Goal: Task Accomplishment & Management: Complete application form

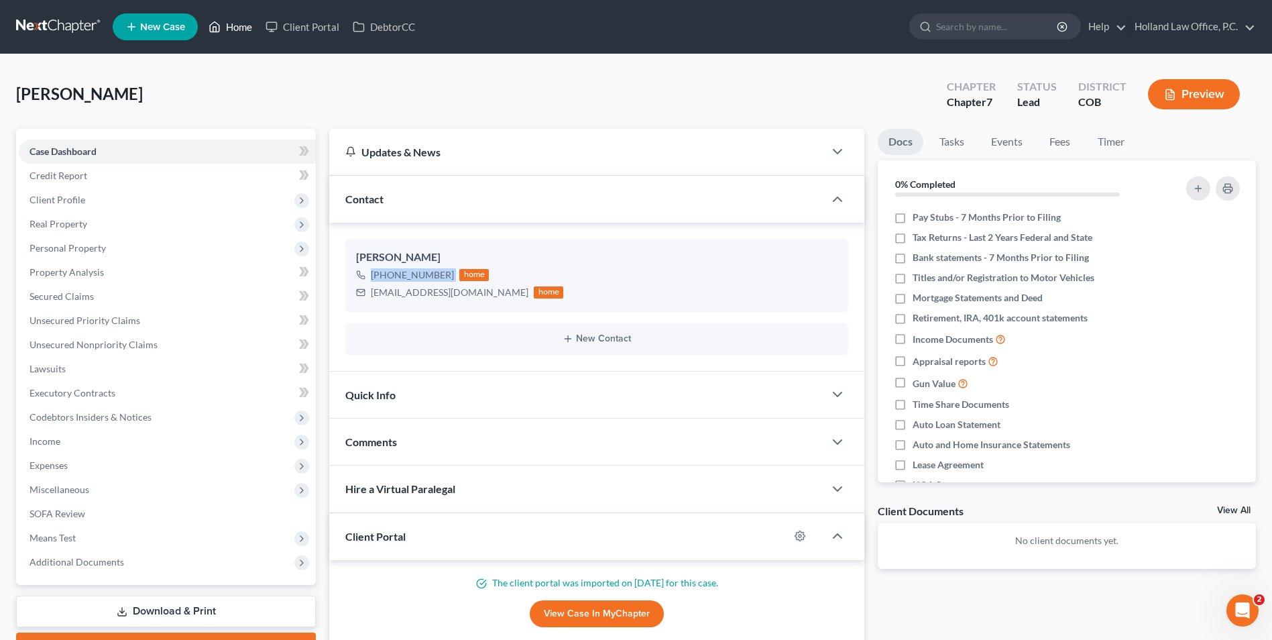
click at [208, 23] on link "Home" at bounding box center [230, 27] width 57 height 24
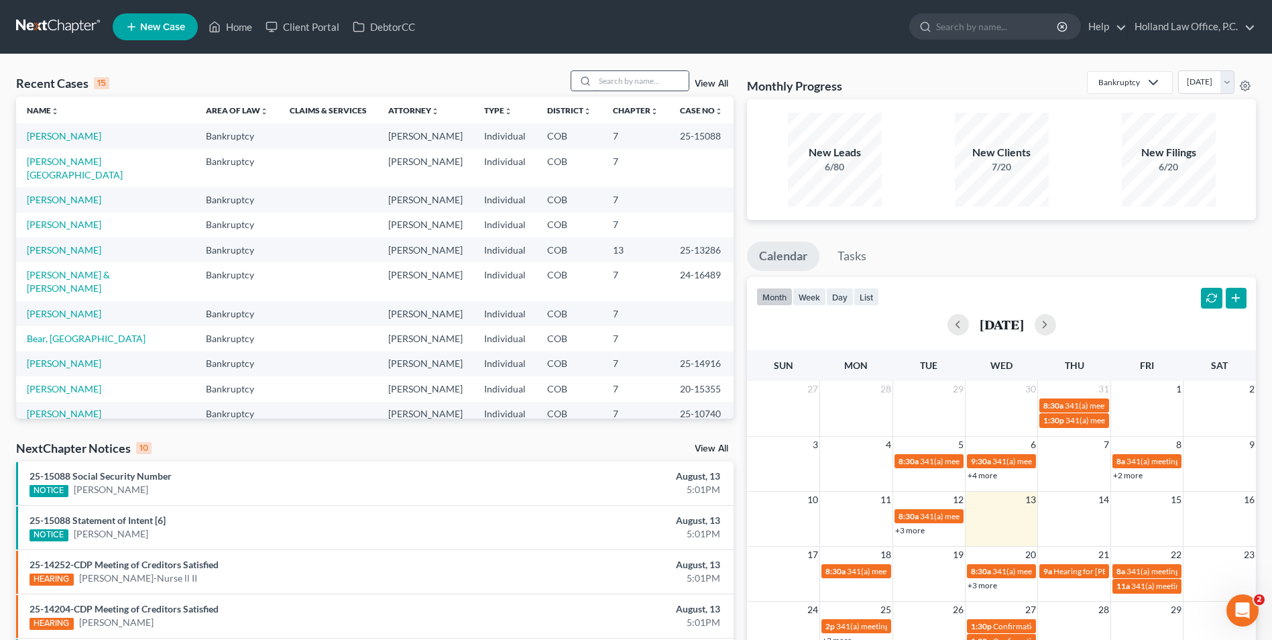
click at [610, 74] on input "search" at bounding box center [642, 80] width 94 height 19
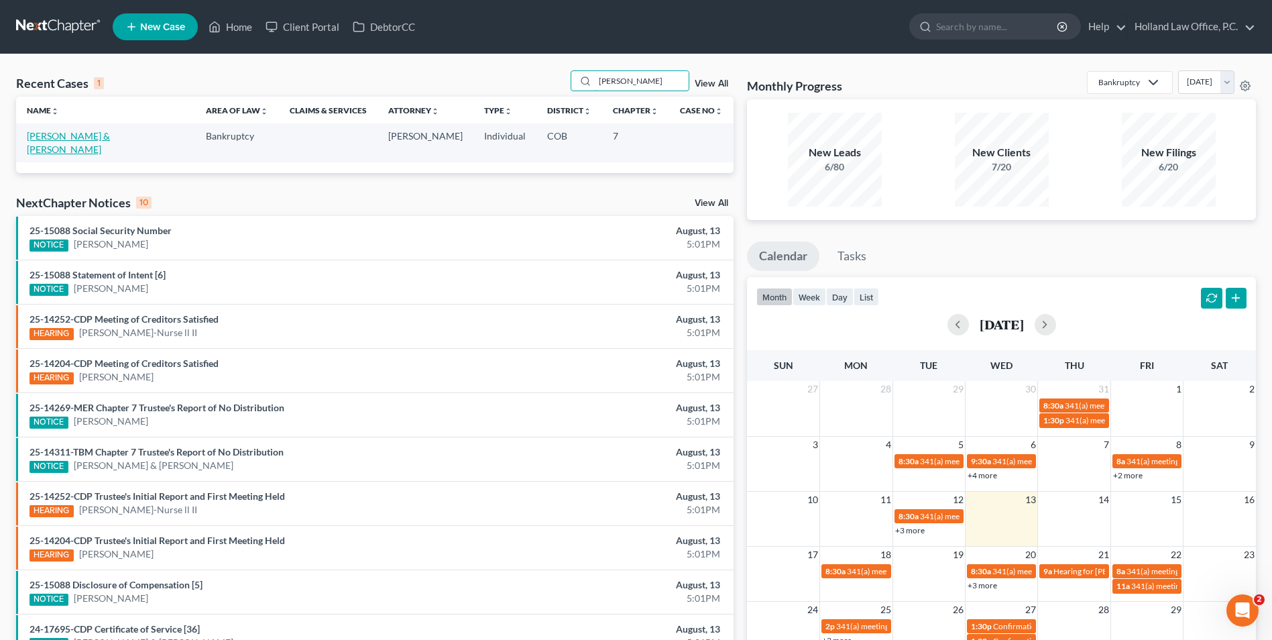
type input "[PERSON_NAME]"
click at [73, 136] on link "[PERSON_NAME] & [PERSON_NAME]" at bounding box center [68, 142] width 83 height 25
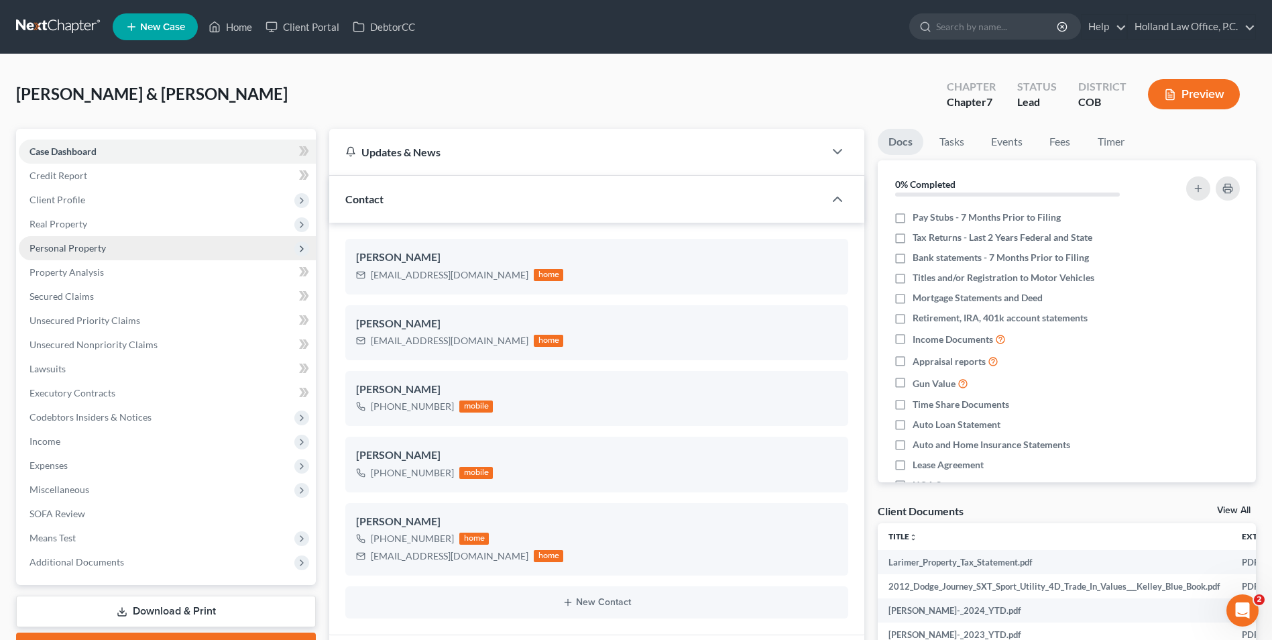
click at [91, 249] on span "Personal Property" at bounding box center [67, 247] width 76 height 11
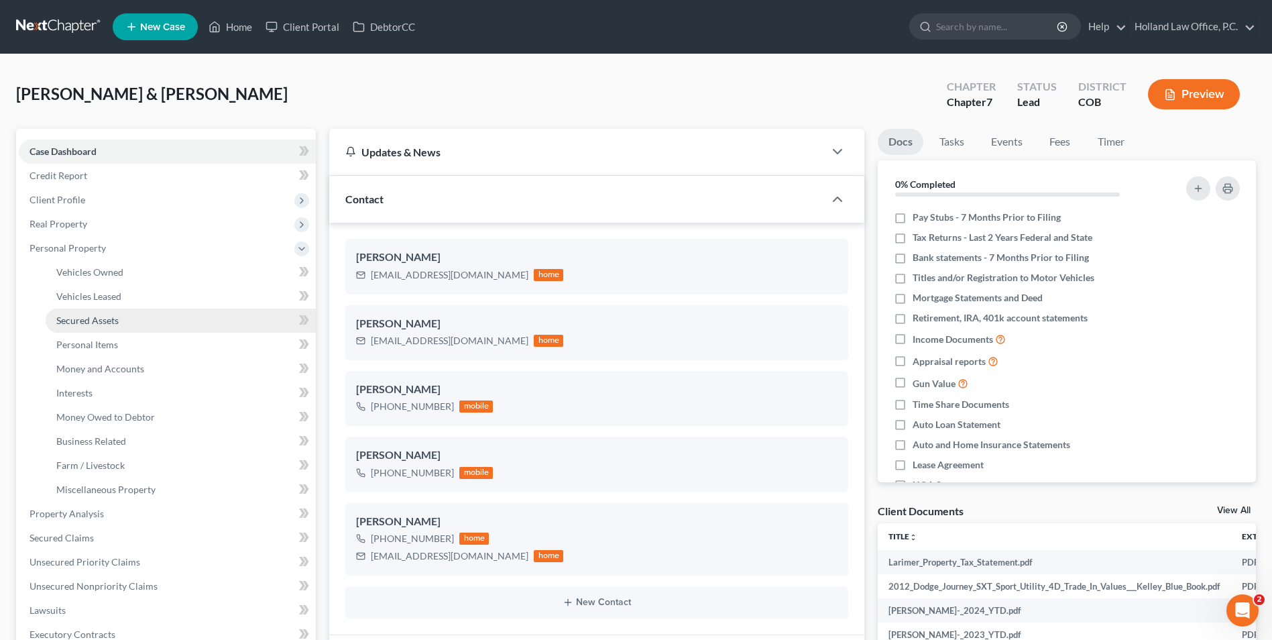
click at [99, 315] on span "Secured Assets" at bounding box center [87, 319] width 62 height 11
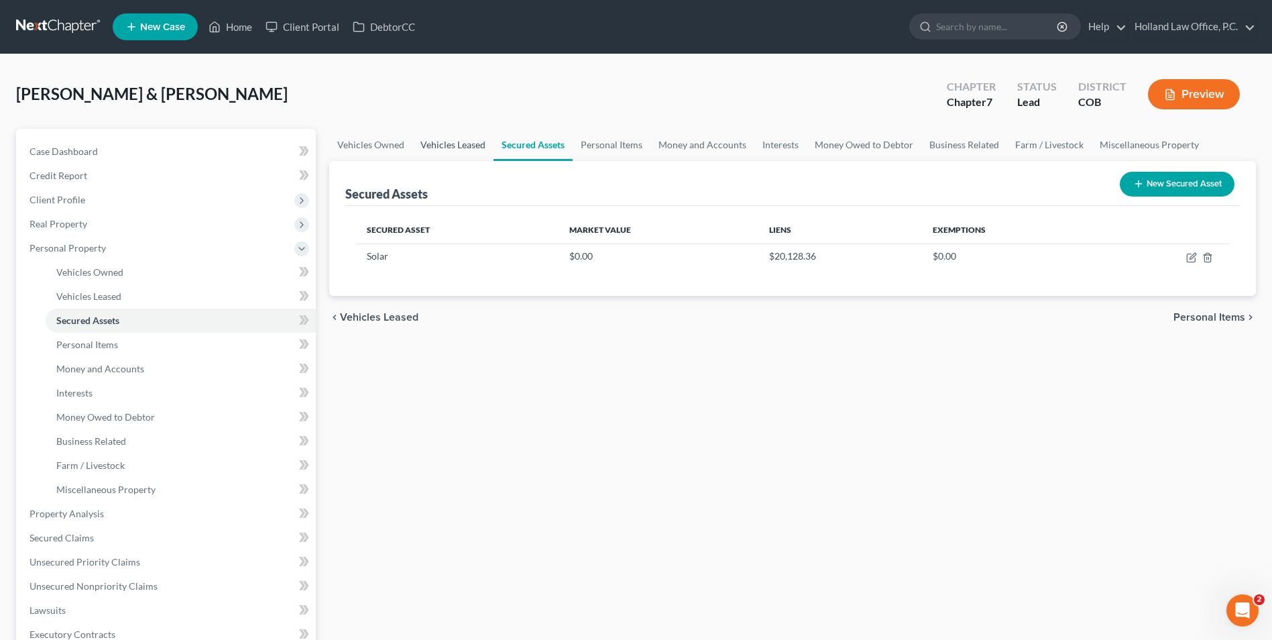
click at [479, 136] on link "Vehicles Leased" at bounding box center [452, 145] width 81 height 32
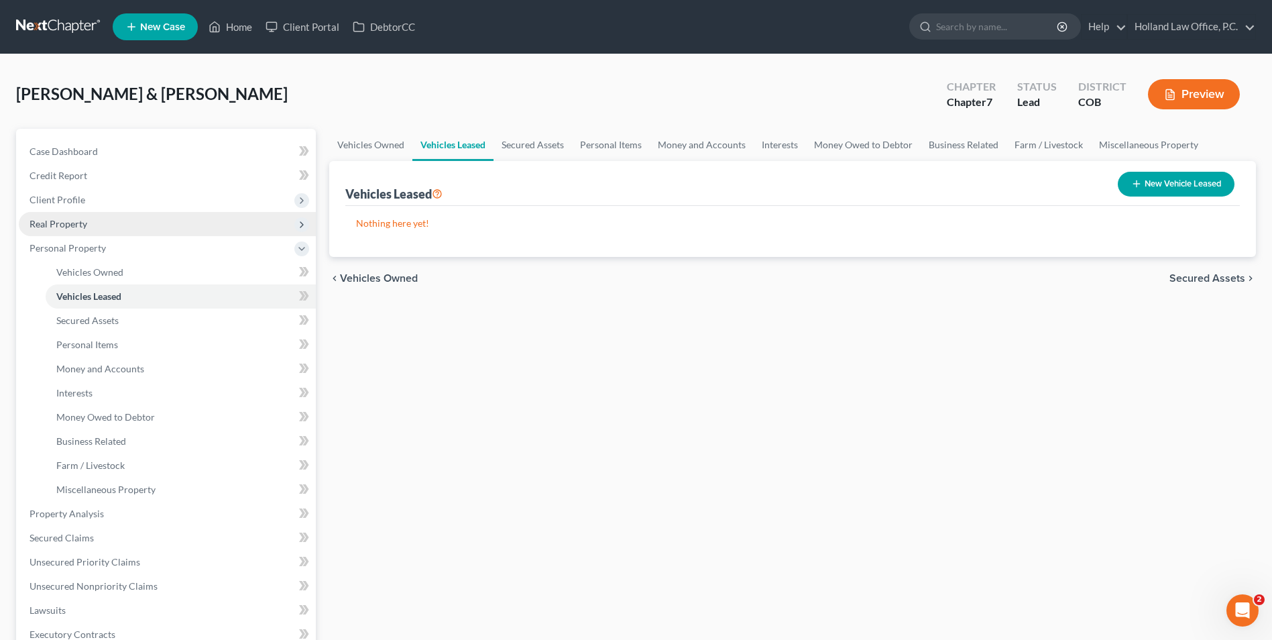
click at [83, 225] on span "Real Property" at bounding box center [58, 223] width 58 height 11
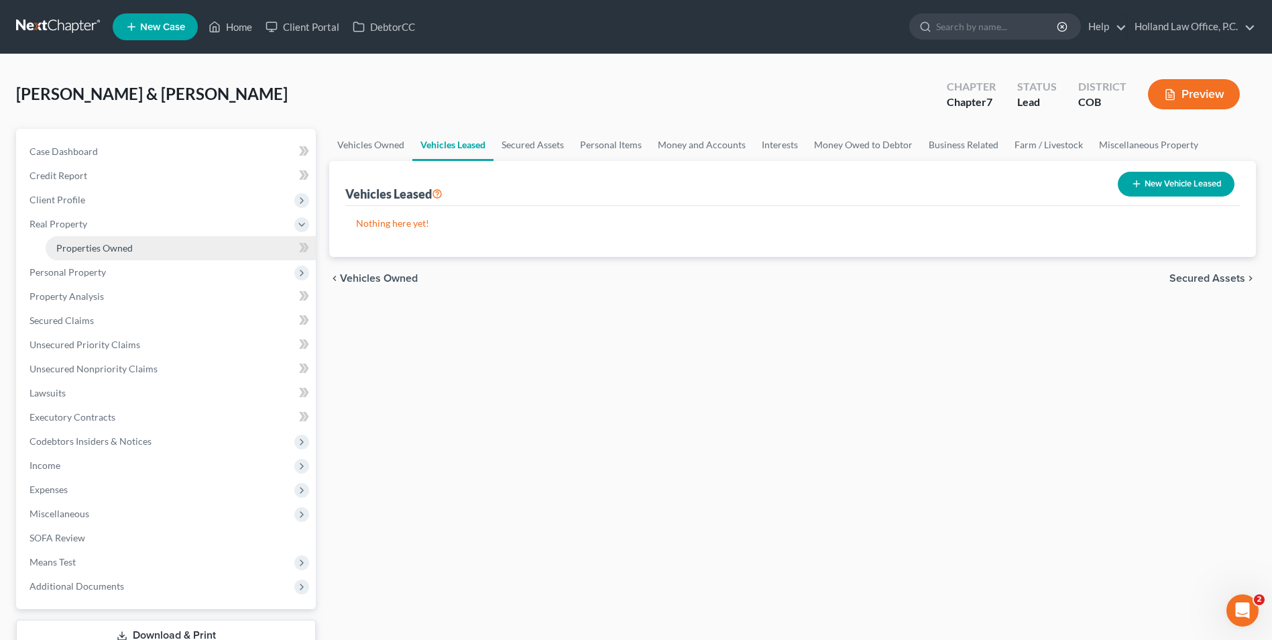
click at [93, 245] on span "Properties Owned" at bounding box center [94, 247] width 76 height 11
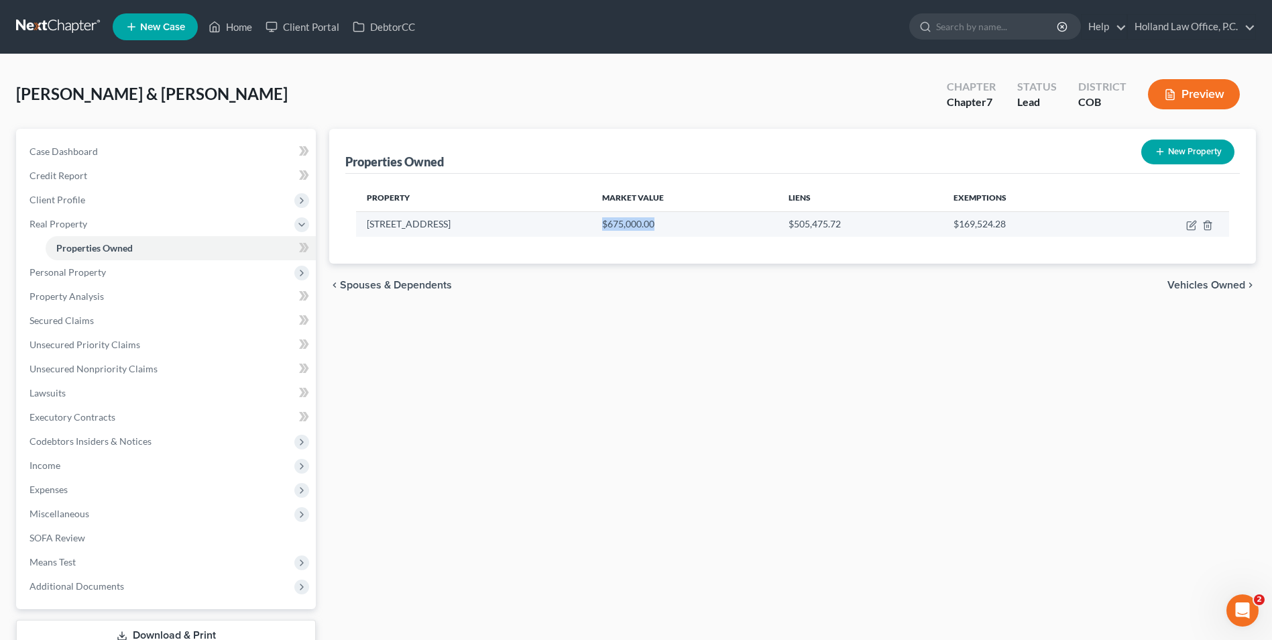
drag, startPoint x: 585, startPoint y: 225, endPoint x: 656, endPoint y: 227, distance: 71.7
click at [656, 227] on td "$675,000.00" at bounding box center [684, 223] width 186 height 25
drag, startPoint x: 654, startPoint y: 227, endPoint x: 601, endPoint y: 225, distance: 52.3
copy td "$675,000.00"
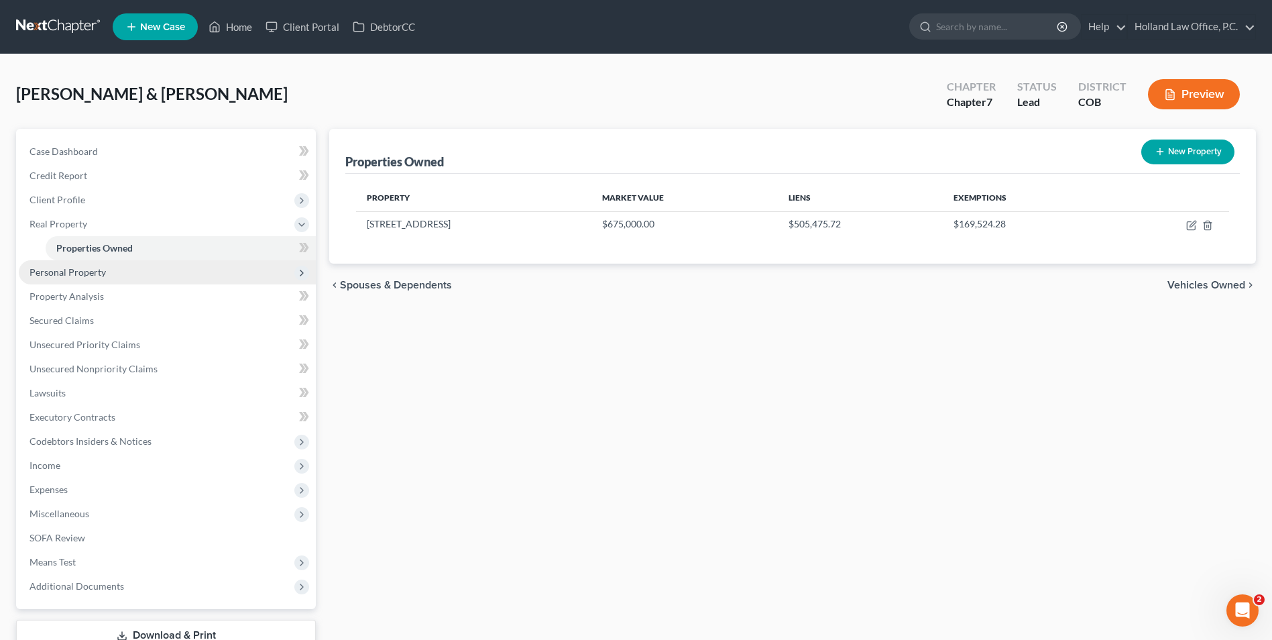
click at [88, 277] on span "Personal Property" at bounding box center [67, 271] width 76 height 11
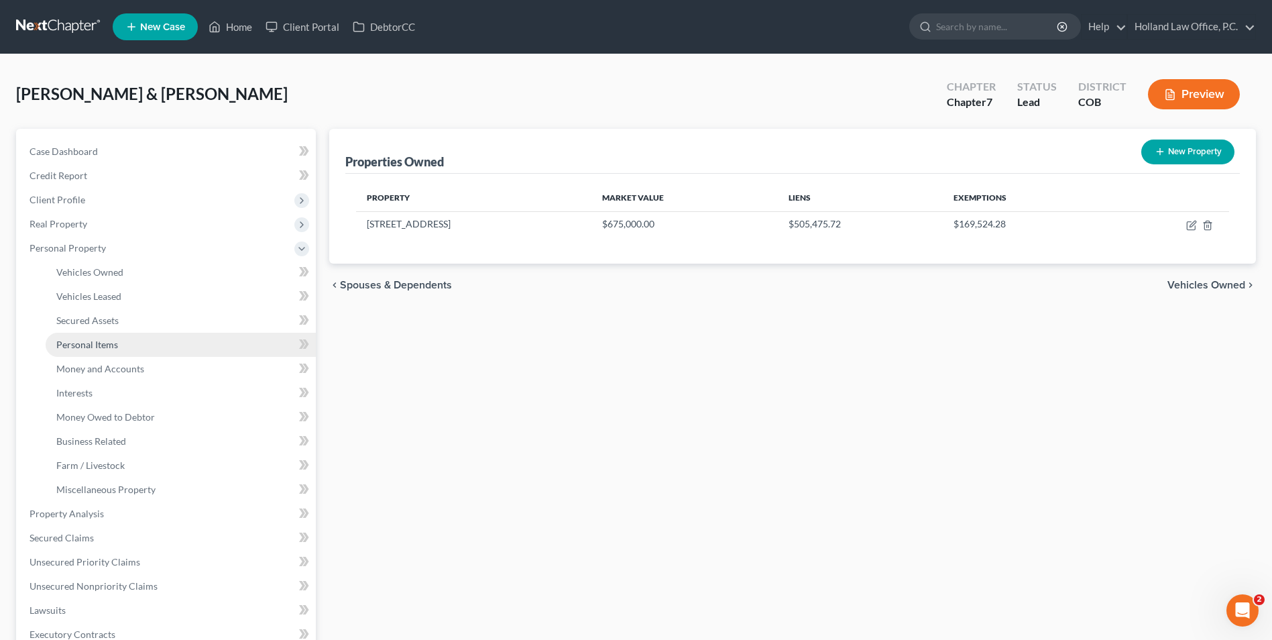
click at [97, 335] on link "Personal Items" at bounding box center [181, 345] width 270 height 24
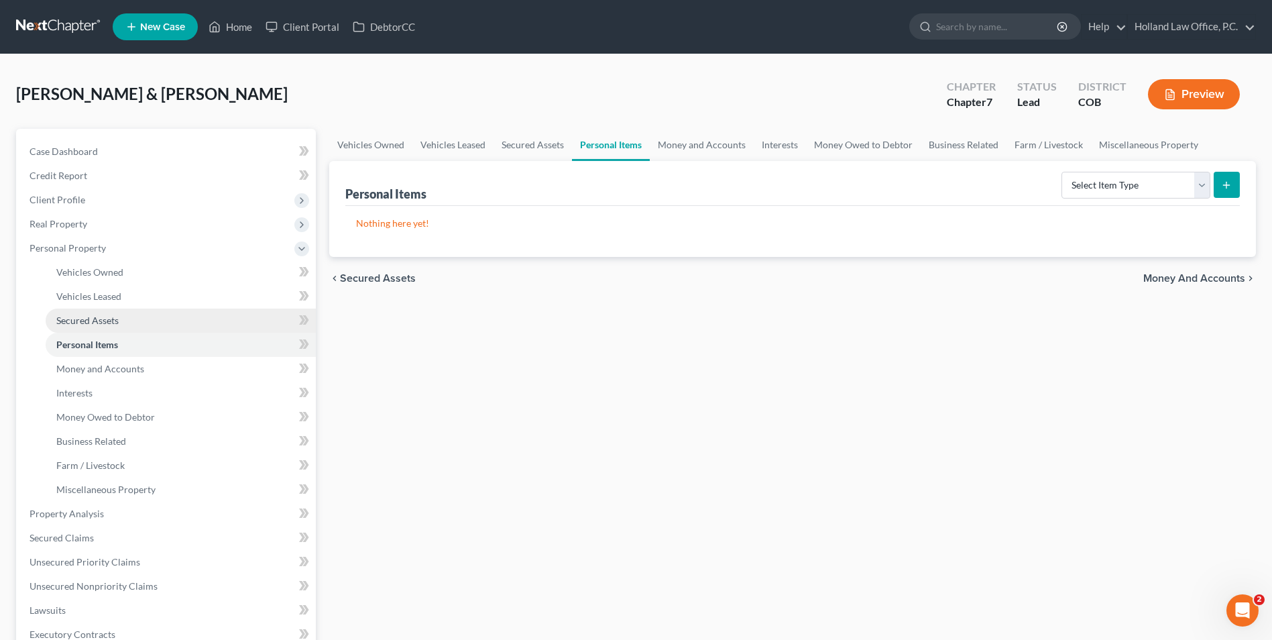
click at [99, 324] on span "Secured Assets" at bounding box center [87, 319] width 62 height 11
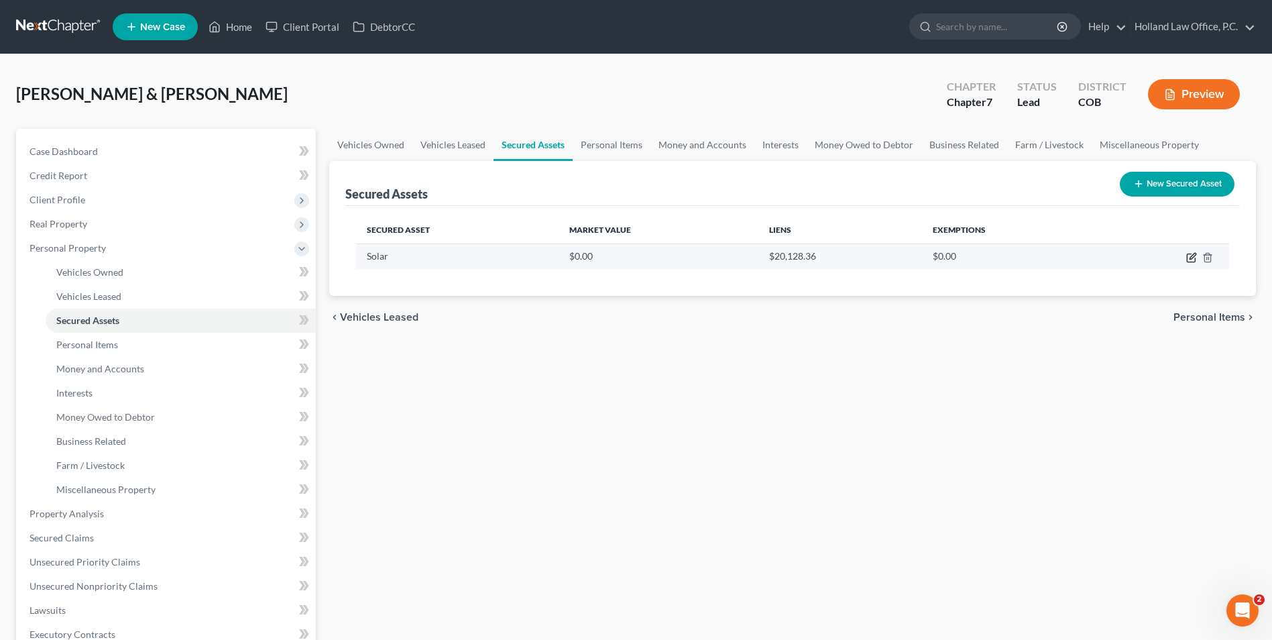
click at [1191, 258] on icon "button" at bounding box center [1191, 257] width 11 height 11
select select "other"
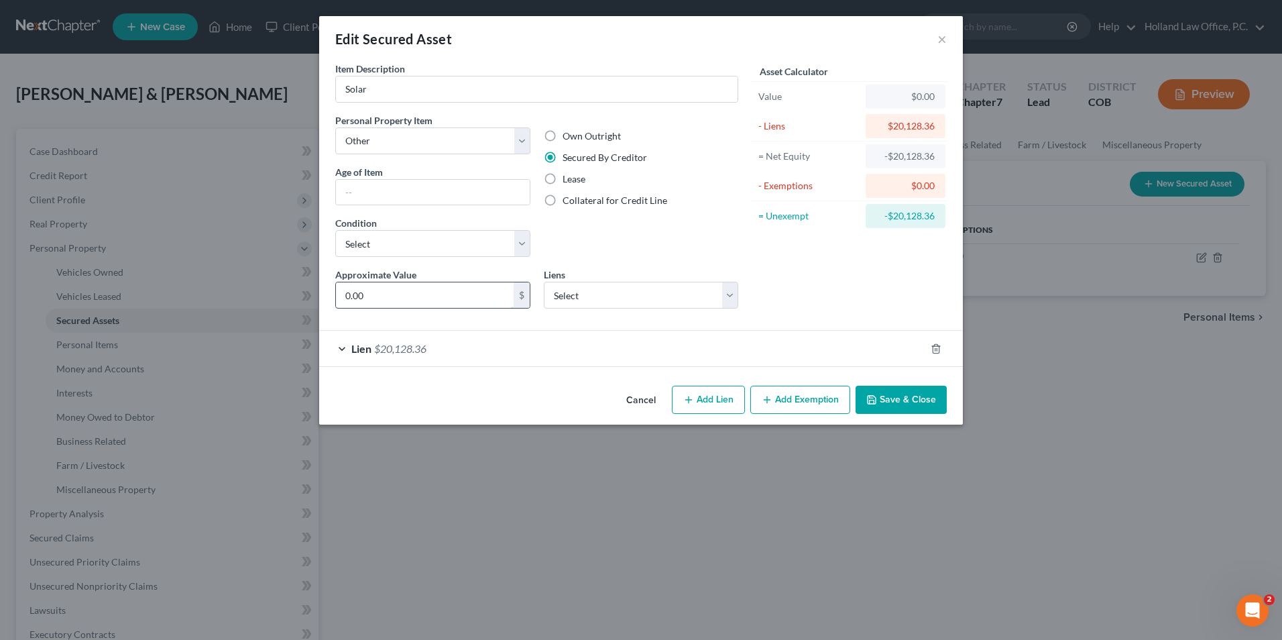
click at [405, 290] on input "0.00" at bounding box center [425, 294] width 178 height 25
type input "27,675"
click at [640, 286] on select "Select Security Service FCU - $38,156.63 Worldmark - $15,586.36" at bounding box center [641, 295] width 195 height 27
click at [634, 293] on select "Select Security Service FCU - $38,156.63 Worldmark - $15,586.36" at bounding box center [641, 295] width 195 height 27
click at [556, 346] on div "Lien $20,128.36" at bounding box center [622, 349] width 606 height 36
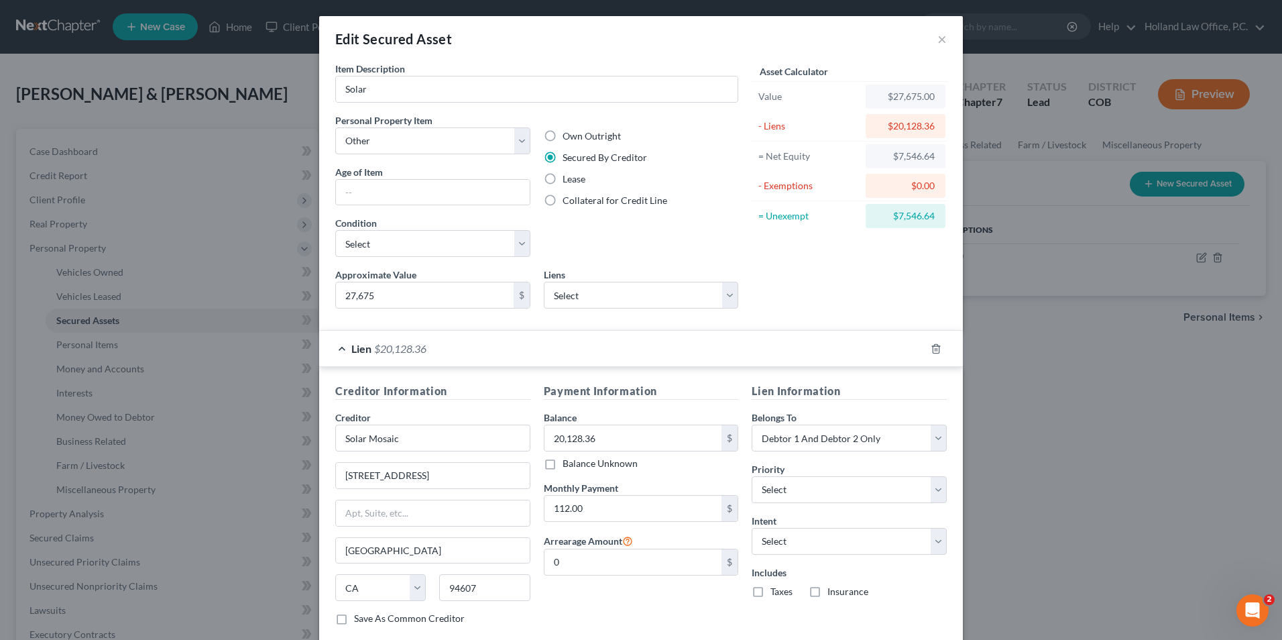
click at [556, 346] on div "Lien $20,128.36" at bounding box center [622, 349] width 606 height 36
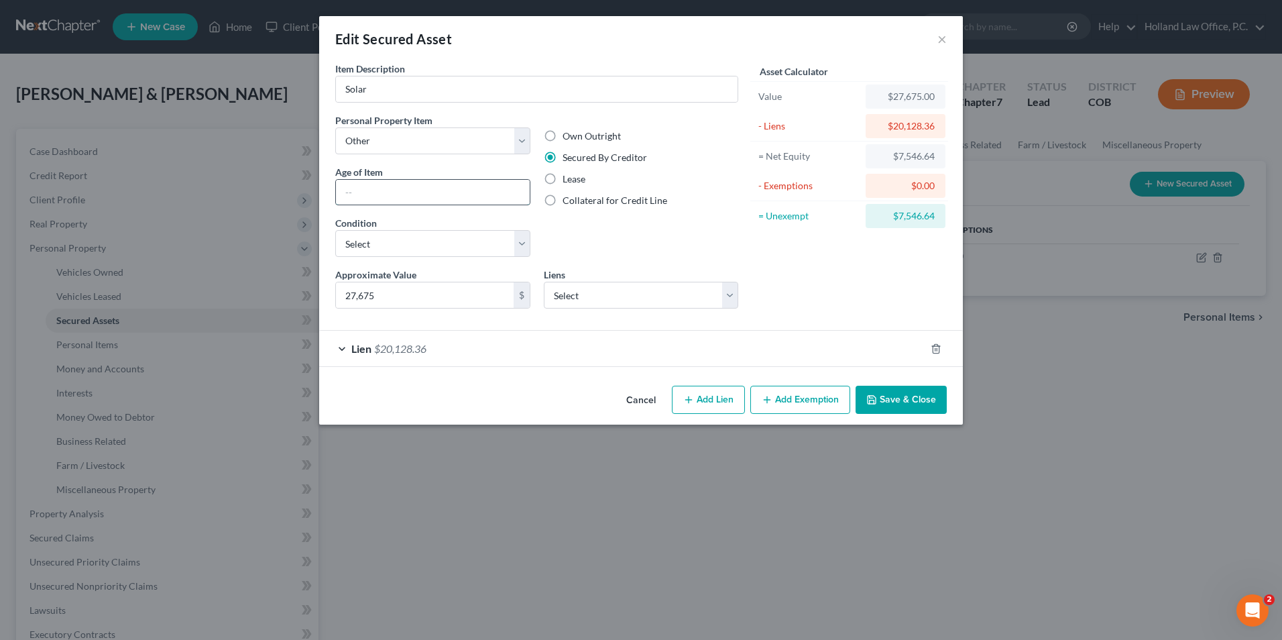
click at [402, 193] on input "text" at bounding box center [433, 192] width 194 height 25
click at [404, 192] on input "text" at bounding box center [433, 192] width 194 height 25
click at [670, 233] on div "Own Outright Secured By Creditor Lease Collateral for Credit Line" at bounding box center [641, 190] width 208 height 154
click at [895, 396] on button "Save & Close" at bounding box center [900, 399] width 91 height 28
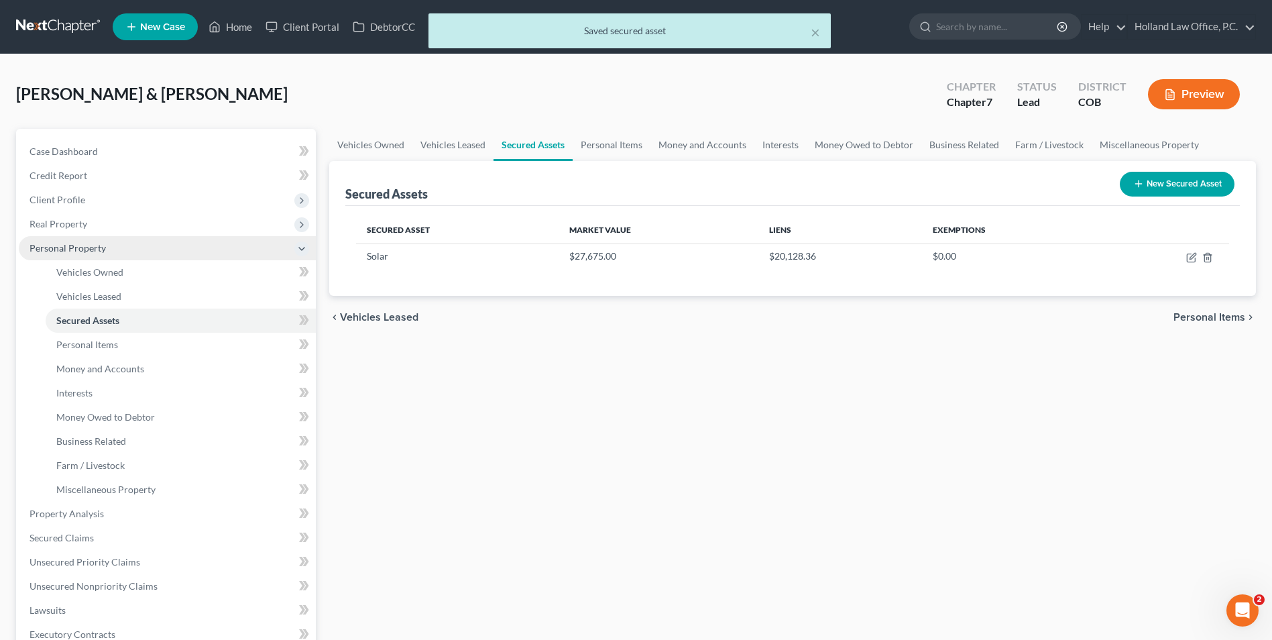
click at [76, 250] on span "Personal Property" at bounding box center [67, 247] width 76 height 11
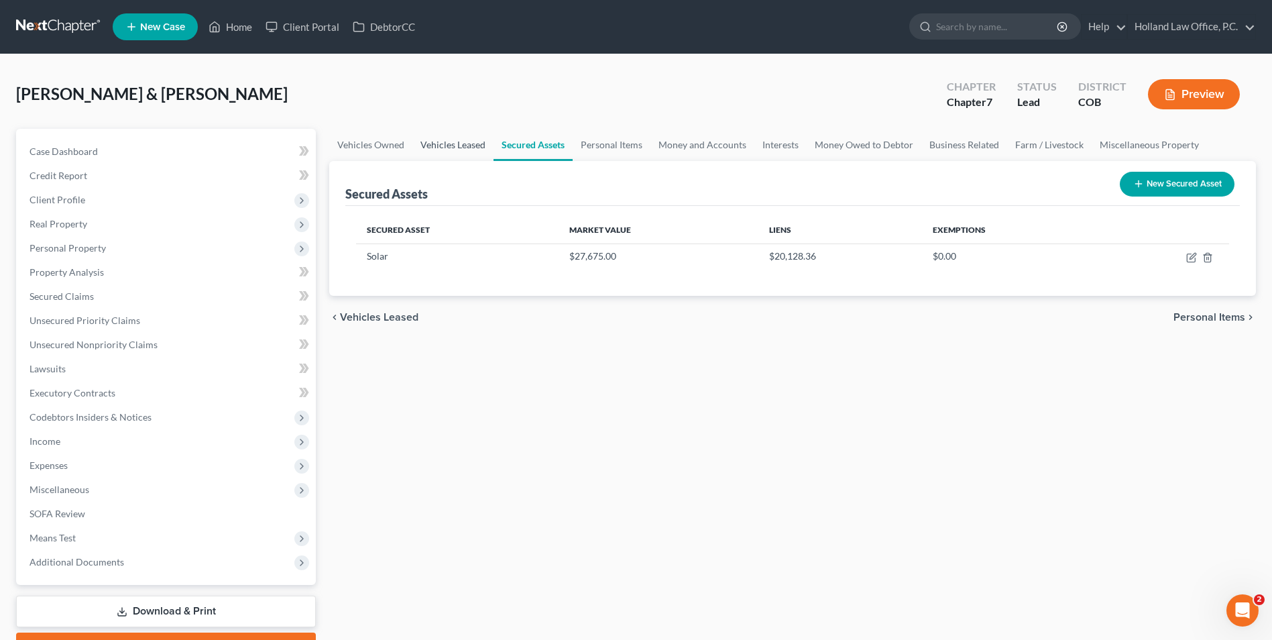
click at [468, 139] on link "Vehicles Leased" at bounding box center [452, 145] width 81 height 32
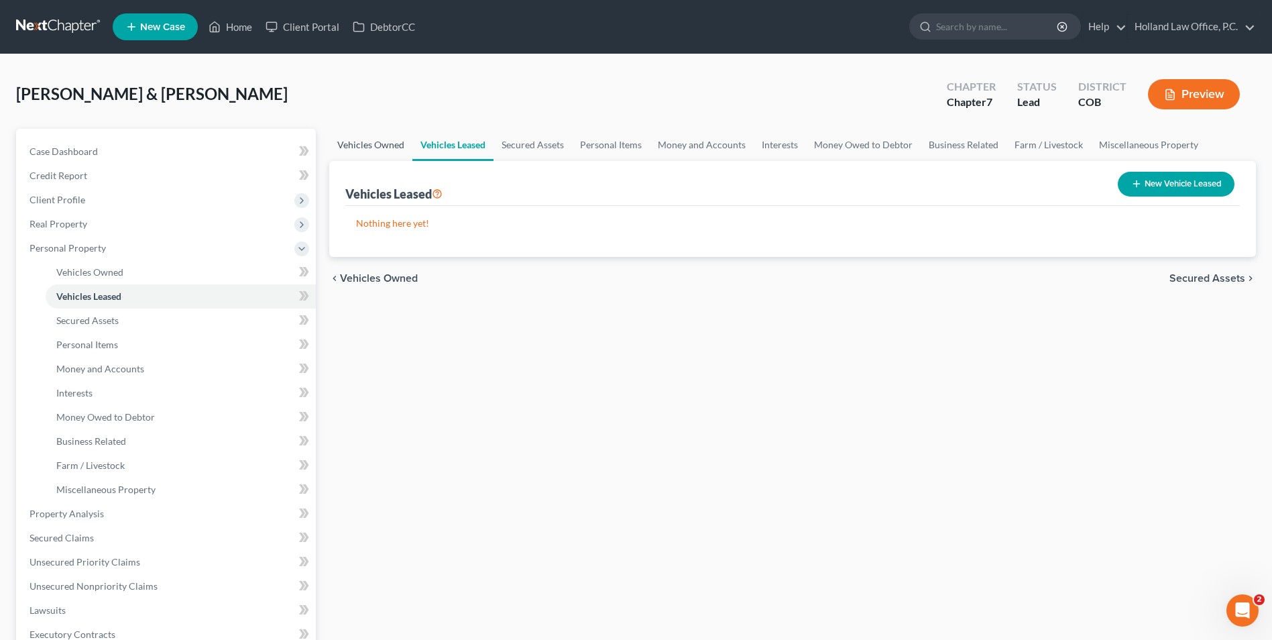
click at [356, 146] on link "Vehicles Owned" at bounding box center [370, 145] width 83 height 32
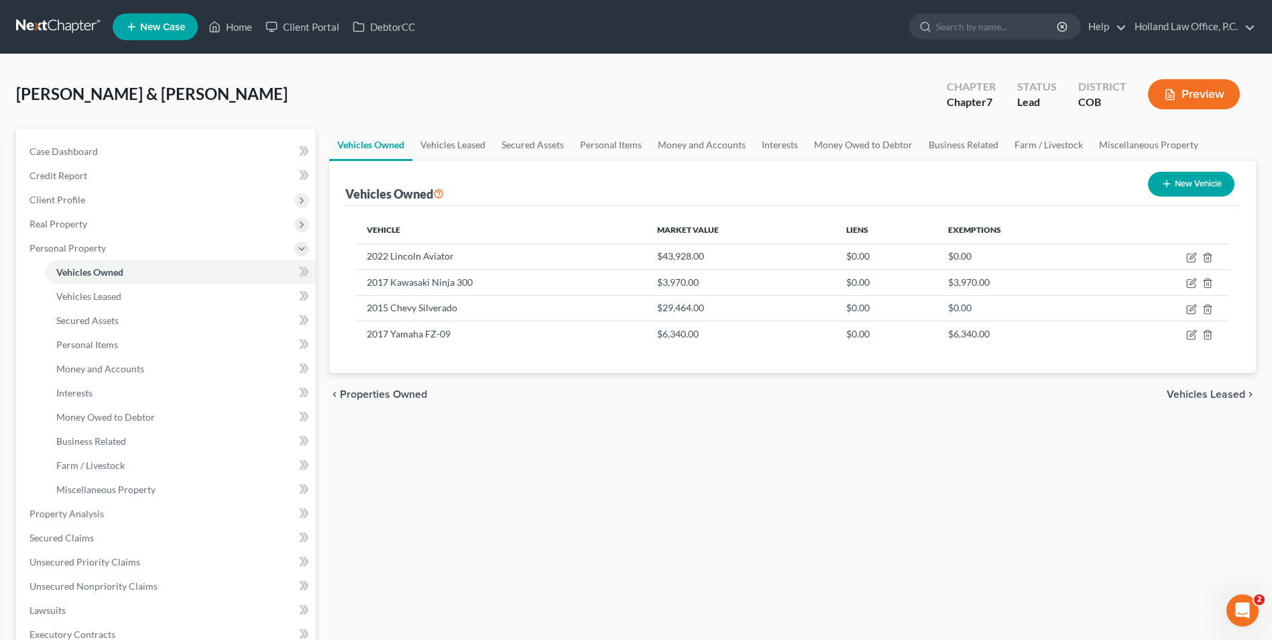
click at [1173, 178] on button "New Vehicle" at bounding box center [1191, 184] width 86 height 25
select select "0"
select select "2"
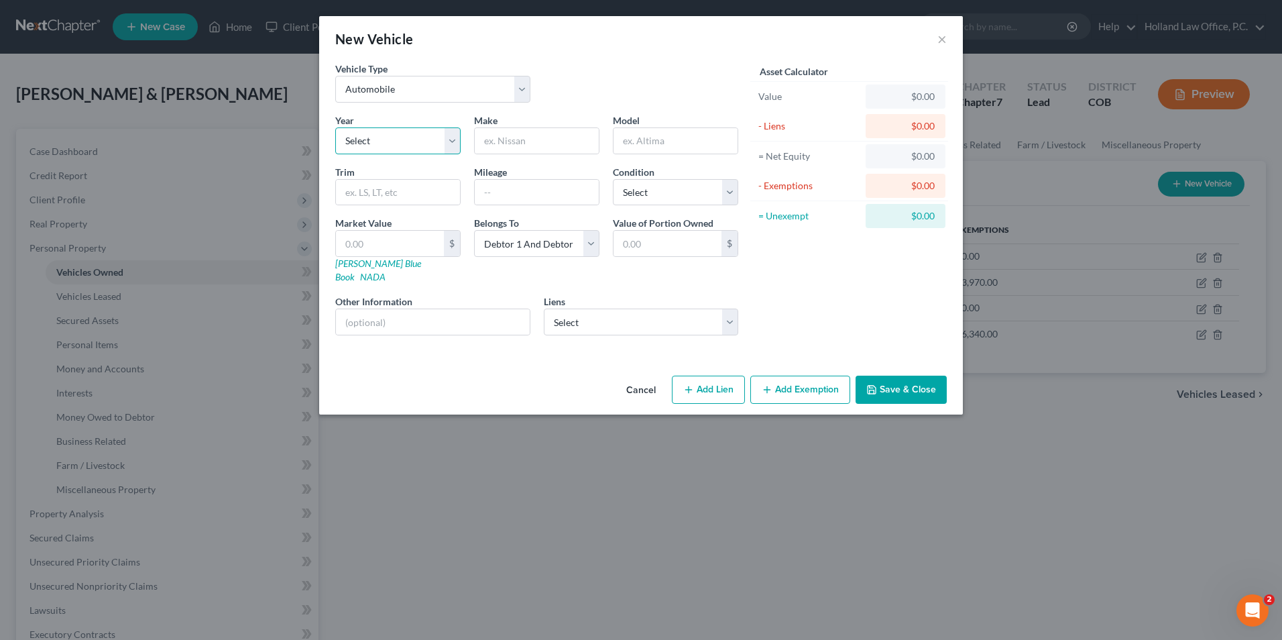
click at [393, 137] on select "Select 2026 2025 2024 2023 2022 2021 2020 2019 2018 2017 2016 2015 2014 2013 20…" at bounding box center [397, 140] width 125 height 27
drag, startPoint x: 393, startPoint y: 137, endPoint x: 420, endPoint y: 84, distance: 59.7
click at [395, 134] on select "Select 2026 2025 2024 2023 2022 2021 2020 2019 2018 2017 2016 2015 2014 2013 20…" at bounding box center [397, 140] width 125 height 27
click at [420, 83] on select "Select Automobile Truck Trailer Watercraft Aircraft Motor Home Atv Other Vehicle" at bounding box center [432, 89] width 195 height 27
select select "2"
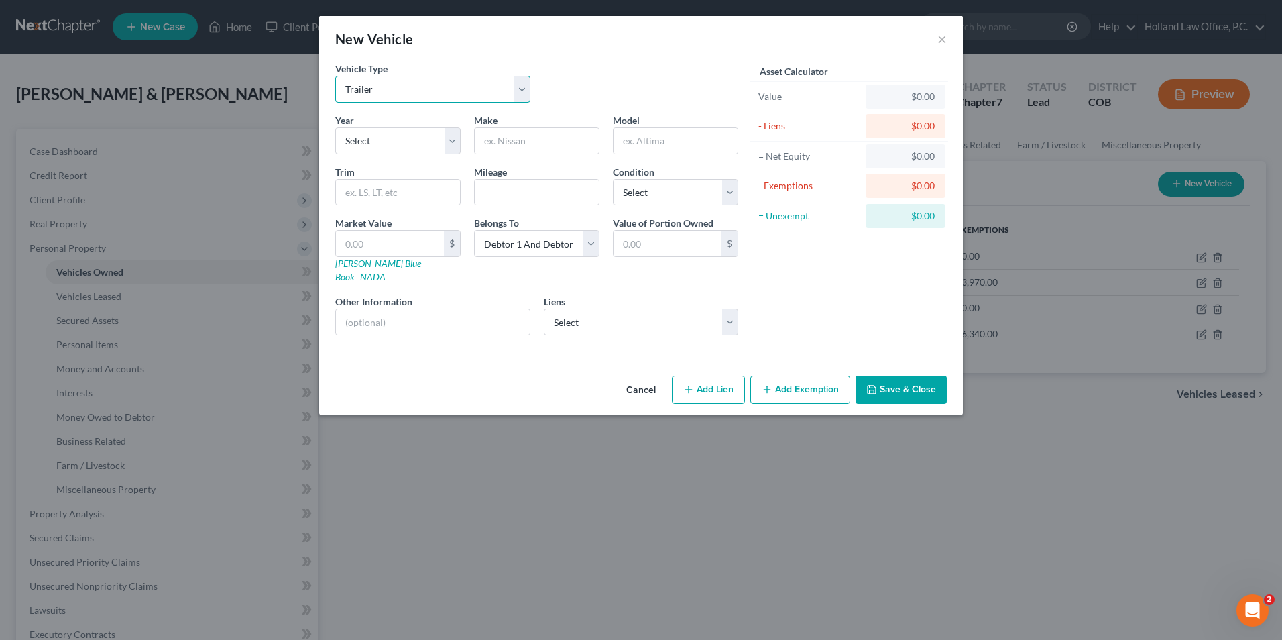
click at [335, 76] on select "Select Automobile Truck Trailer Watercraft Aircraft Motor Home Atv Other Vehicle" at bounding box center [432, 89] width 195 height 27
click at [402, 147] on select "Select 2026 2025 2024 2023 2022 2021 2020 2019 2018 2017 2016 2015 2014 2013 20…" at bounding box center [397, 140] width 125 height 27
click at [574, 144] on input "text" at bounding box center [537, 140] width 124 height 25
type input "Interstate"
type input "Patriot"
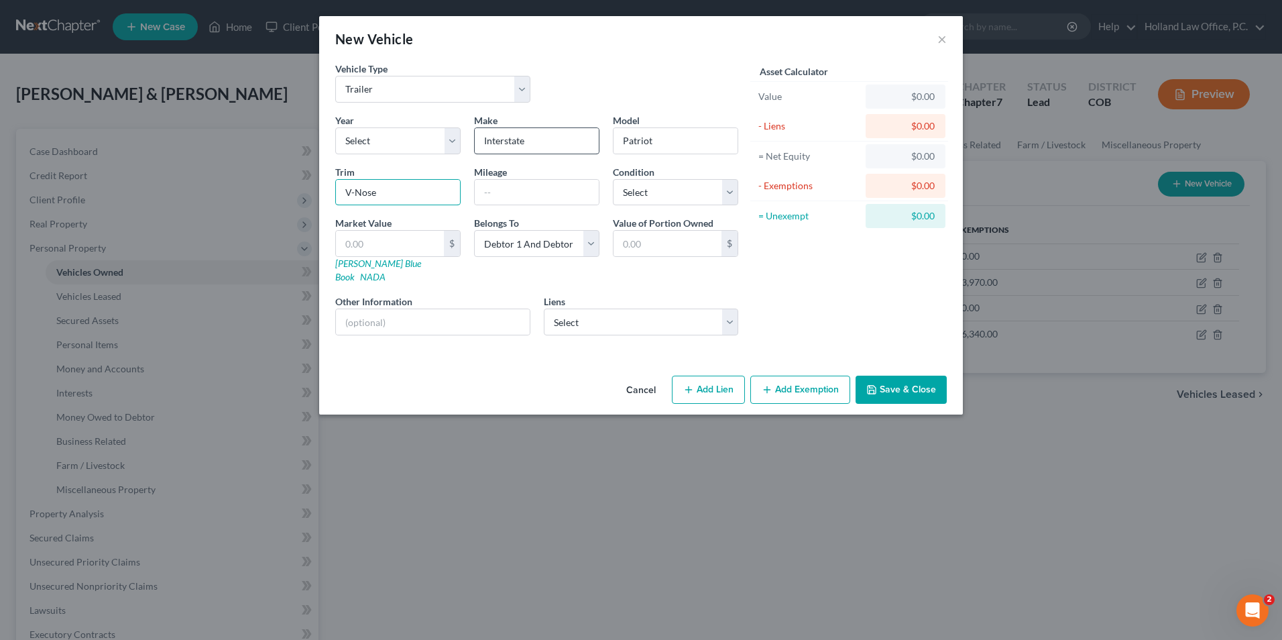
type input "V-Nose"
drag, startPoint x: 643, startPoint y: 172, endPoint x: 654, endPoint y: 185, distance: 17.1
click at [644, 172] on label "Condition" at bounding box center [634, 172] width 42 height 14
click at [654, 192] on select "Select Excellent Very Good Good Fair Poor" at bounding box center [675, 192] width 125 height 27
select select "2"
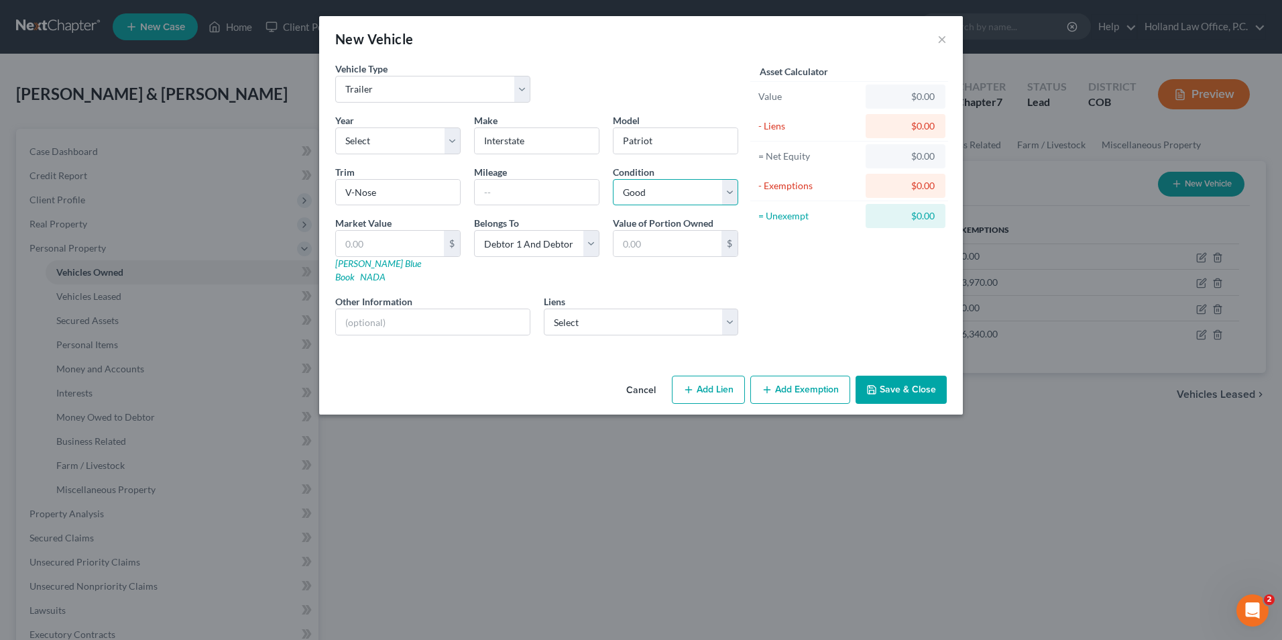
click at [613, 179] on select "Select Excellent Very Good Good Fair Poor" at bounding box center [675, 192] width 125 height 27
click at [408, 230] on div "$" at bounding box center [397, 243] width 125 height 27
click at [380, 249] on input "text" at bounding box center [390, 243] width 108 height 25
type input "3"
type input "3.00"
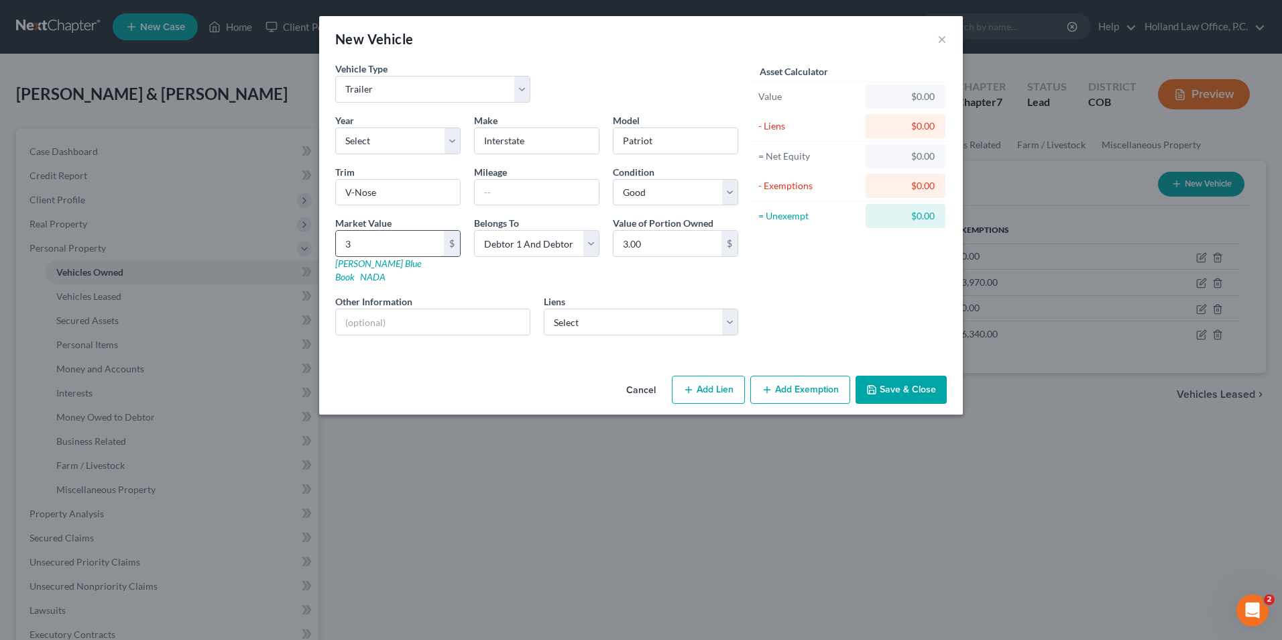
type input "35"
type input "35.00"
type input "350"
type input "350.00"
type input "3500"
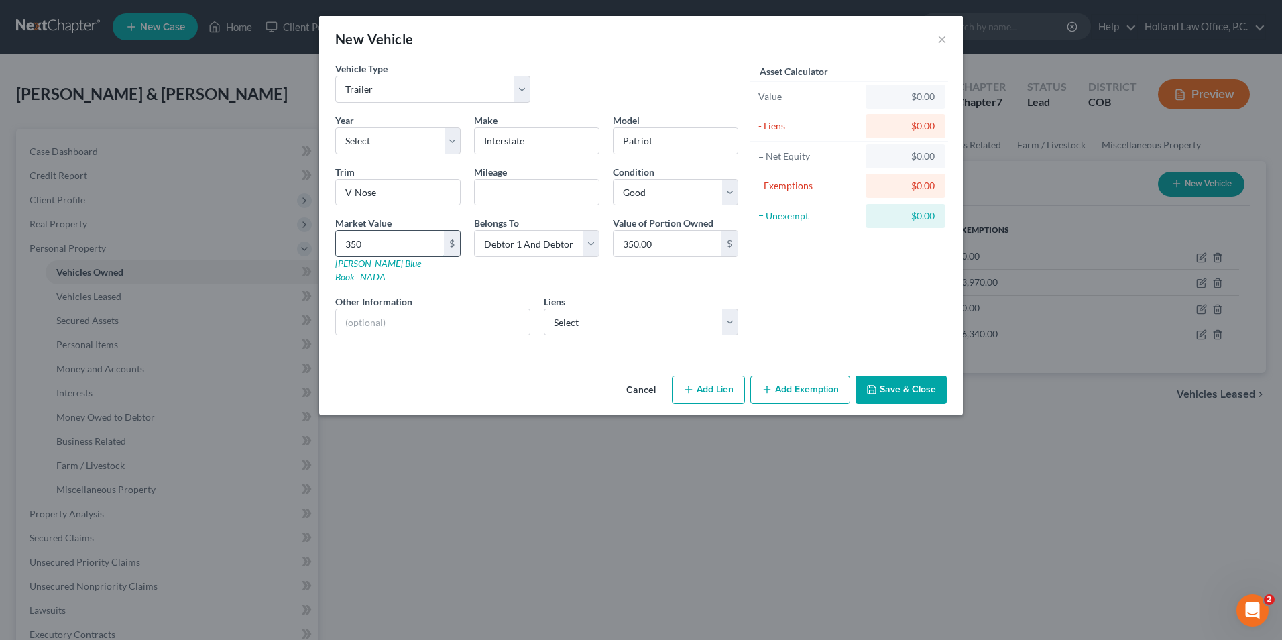
type input "3,500.00"
type input "3,500"
drag, startPoint x: 910, startPoint y: 386, endPoint x: 878, endPoint y: 439, distance: 62.0
click at [878, 439] on div "New Vehicle × Vehicle Type Select Automobile Truck Trailer Watercraft Aircraft …" at bounding box center [641, 320] width 1282 height 640
click at [908, 383] on button "Save & Close" at bounding box center [900, 389] width 91 height 28
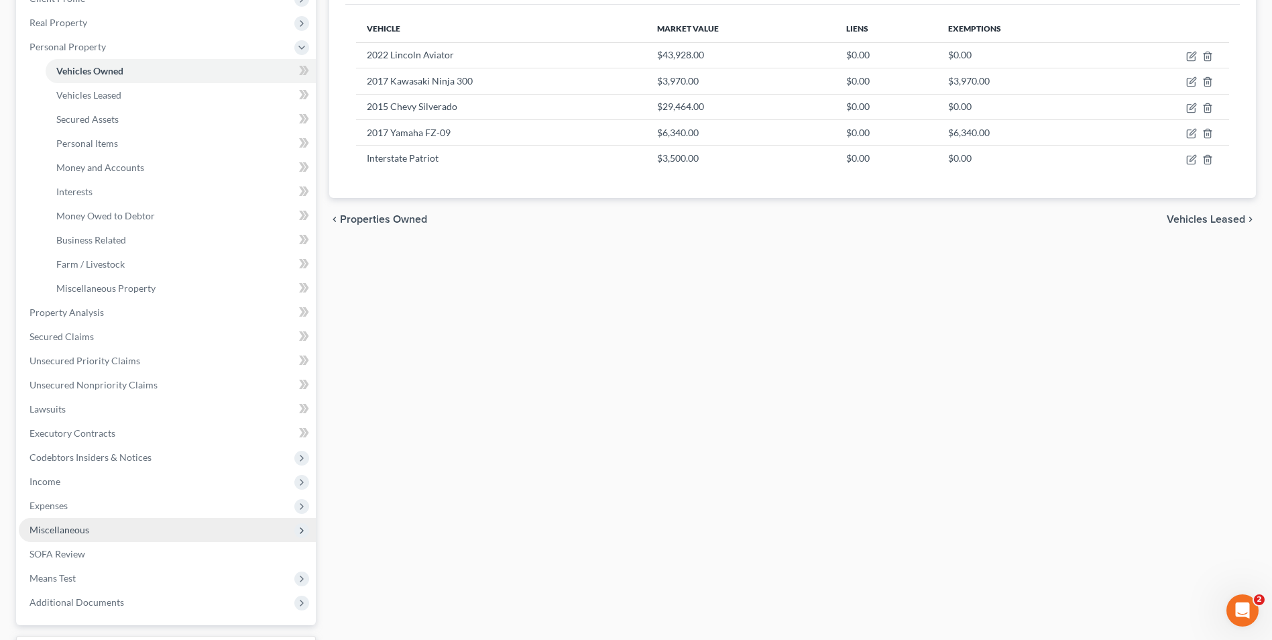
click at [56, 525] on span "Miscellaneous" at bounding box center [59, 529] width 60 height 11
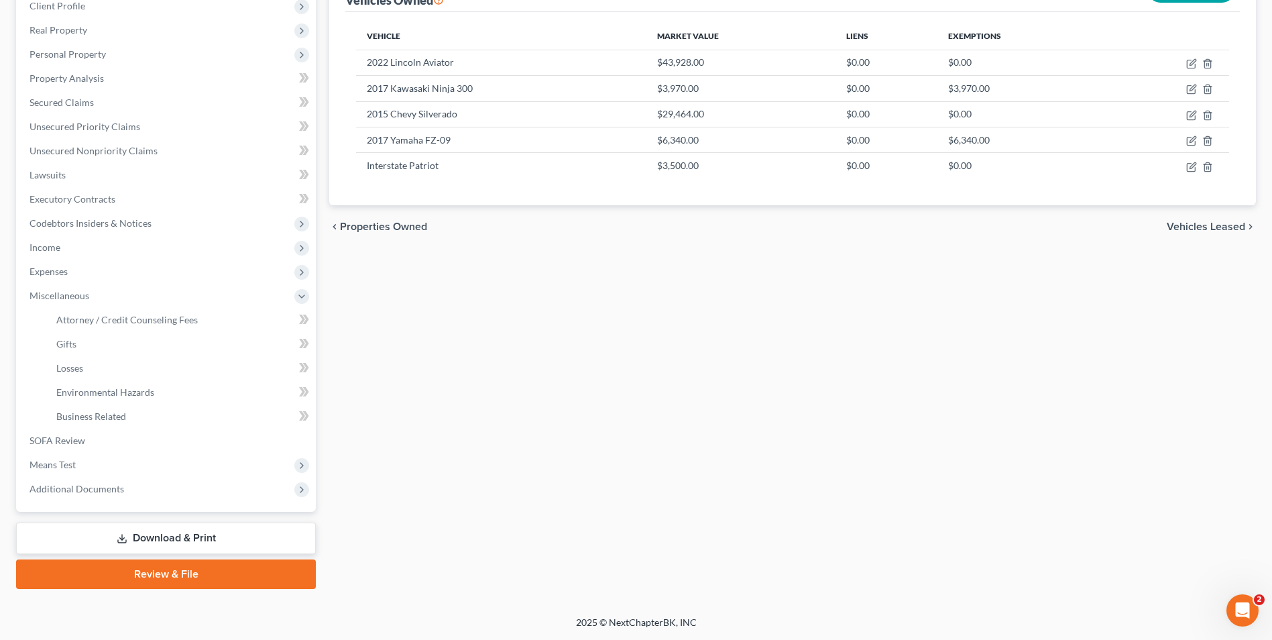
scroll to position [194, 0]
click at [80, 343] on link "Gifts" at bounding box center [181, 344] width 270 height 24
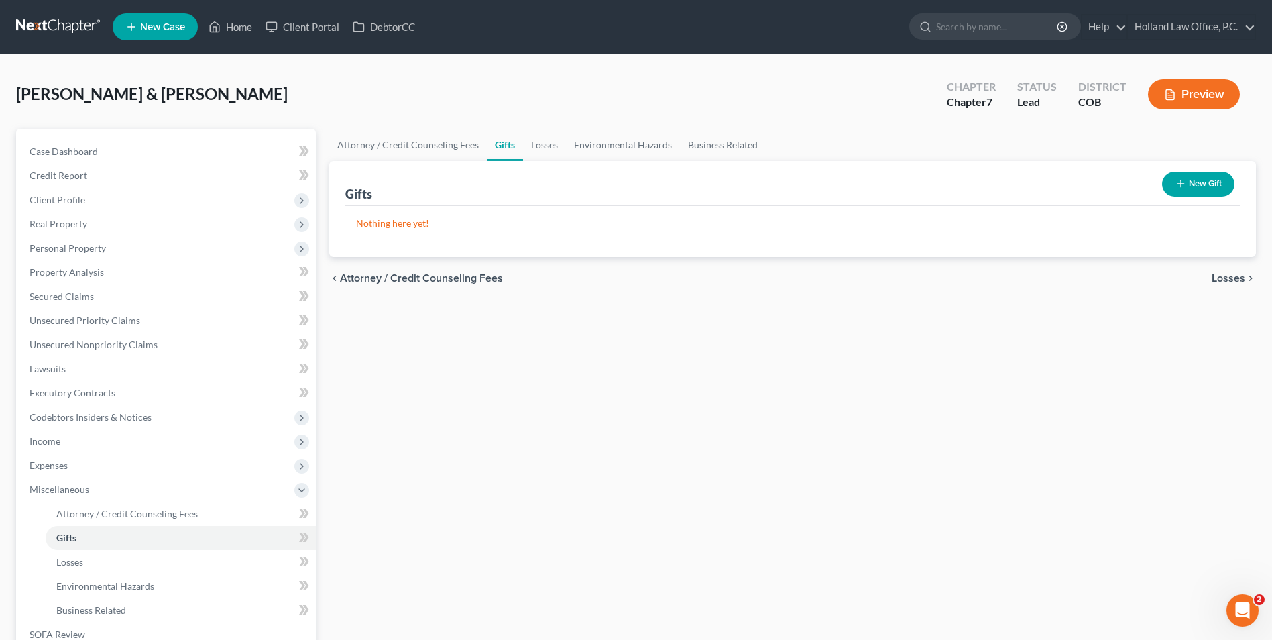
click at [1181, 180] on icon "button" at bounding box center [1180, 183] width 11 height 11
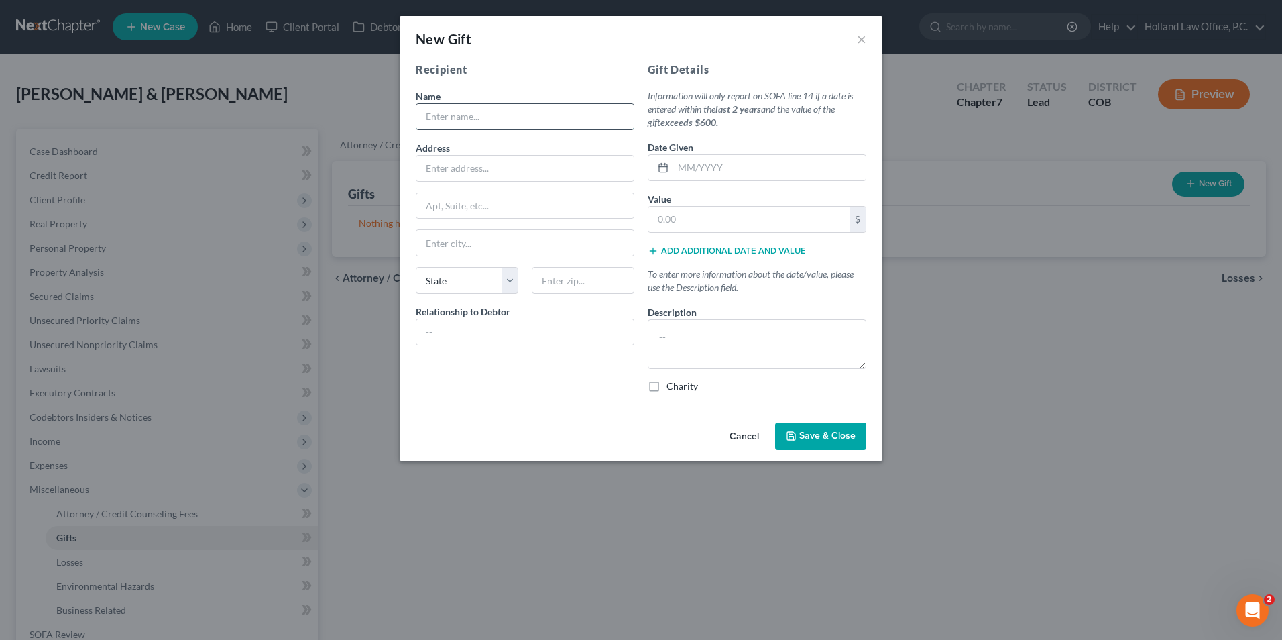
click at [483, 119] on input "text" at bounding box center [524, 116] width 217 height 25
click at [514, 113] on input "text" at bounding box center [524, 116] width 217 height 25
type input "ARC Thrift"
click at [452, 183] on div "Recipient Name * ARC Thrift Address Apt, Suite, etc State State [US_STATE] AK A…" at bounding box center [525, 233] width 232 height 342
drag, startPoint x: 455, startPoint y: 170, endPoint x: 456, endPoint y: 158, distance: 12.8
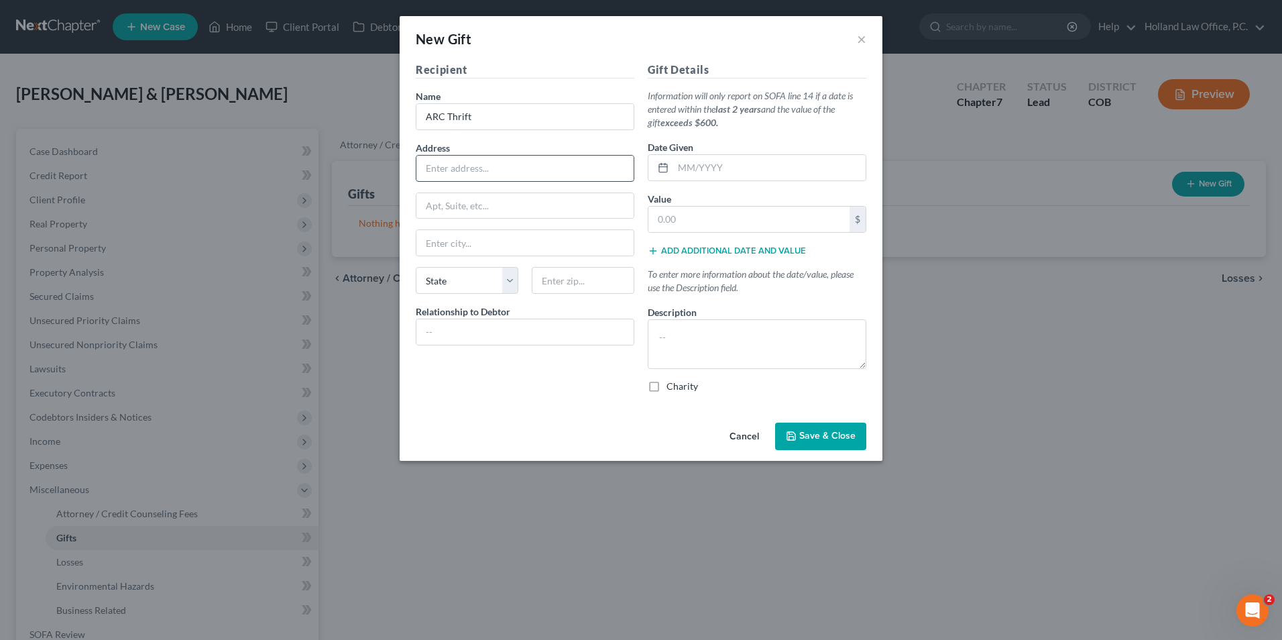
click at [455, 170] on input "text" at bounding box center [524, 168] width 217 height 25
type input "[STREET_ADDRESS]"
type input "80228"
type input "[GEOGRAPHIC_DATA]"
select select "5"
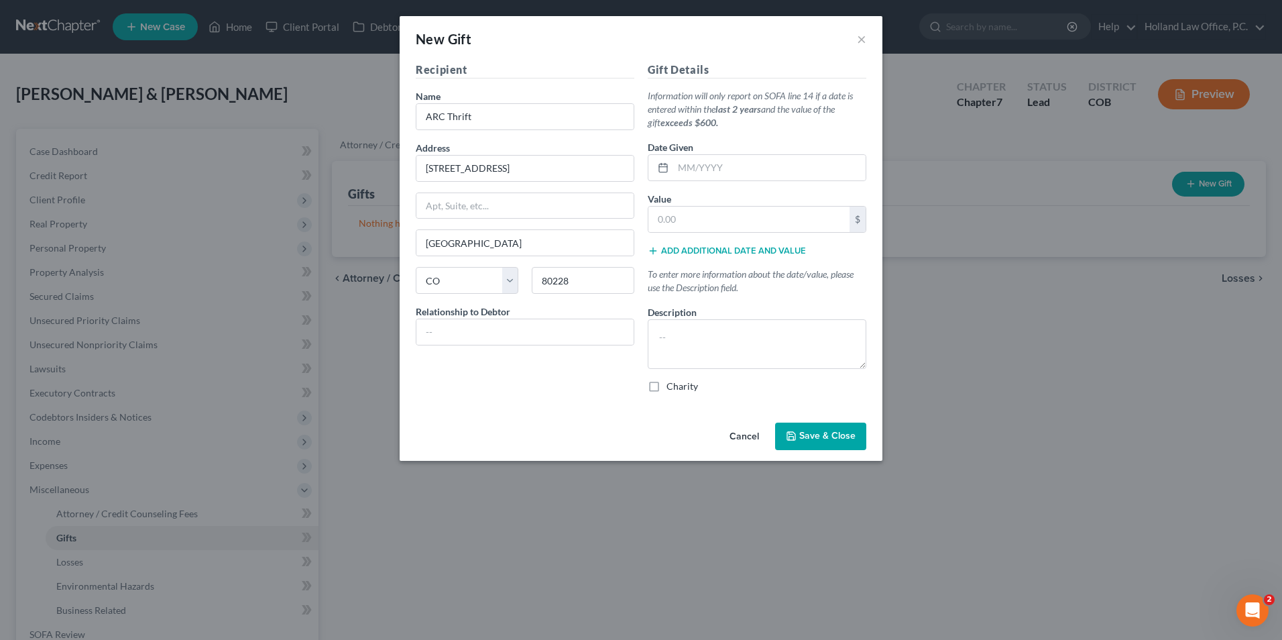
click at [666, 389] on label "Charity" at bounding box center [682, 385] width 32 height 13
click at [672, 388] on input "Charity" at bounding box center [676, 383] width 9 height 9
checkbox input "true"
click at [699, 172] on input "text" at bounding box center [769, 167] width 192 height 25
type input "[DATE]"
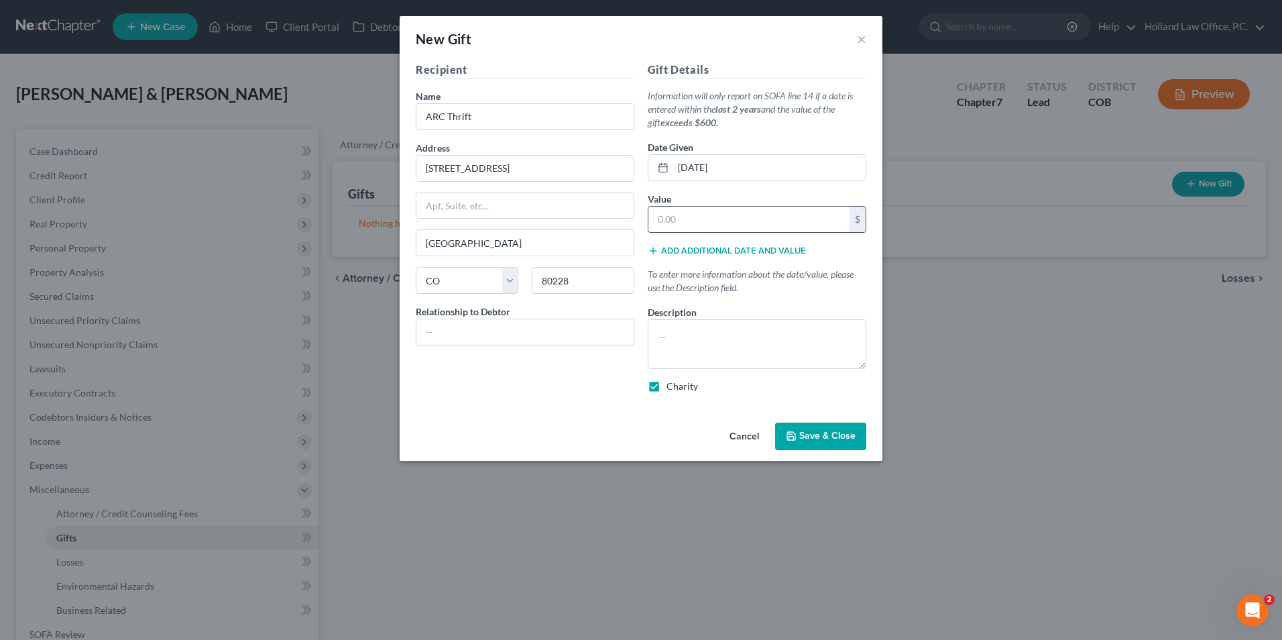
click at [713, 229] on input "text" at bounding box center [748, 218] width 201 height 25
type input "847.00"
click at [745, 253] on button "Add additional date and value" at bounding box center [727, 250] width 158 height 11
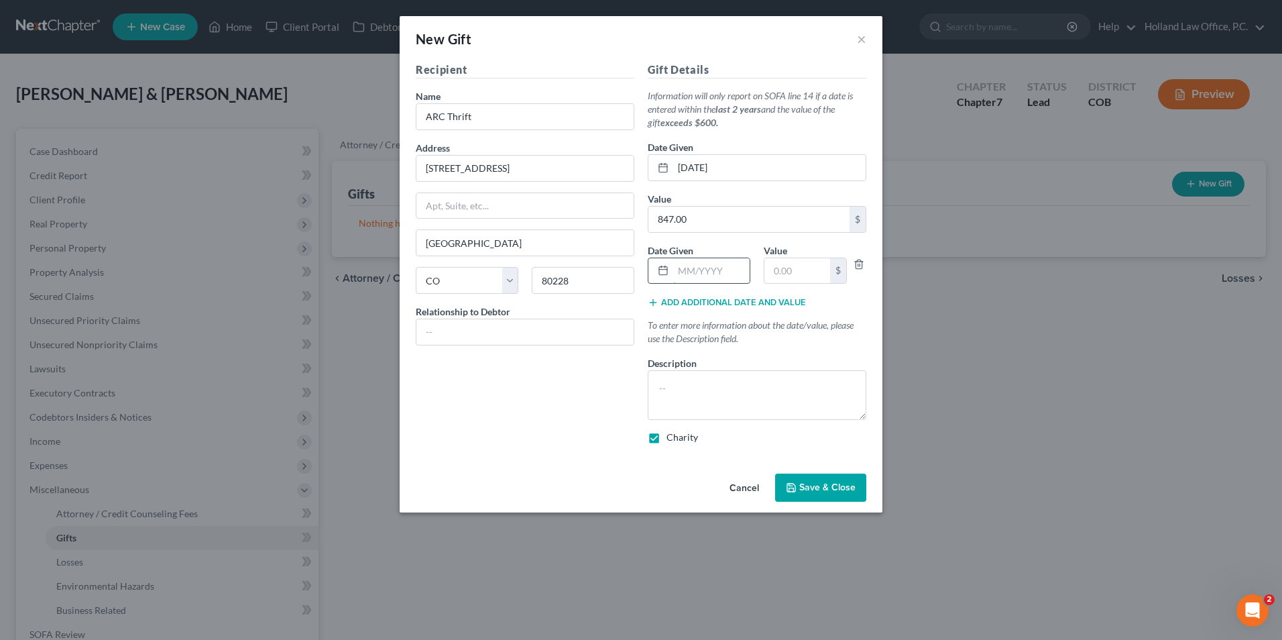
click at [716, 272] on input "text" at bounding box center [711, 270] width 76 height 25
type input "[DATE]"
click at [794, 274] on input "text" at bounding box center [797, 270] width 66 height 25
type input "236.50"
click at [685, 214] on input "847.00" at bounding box center [748, 218] width 201 height 25
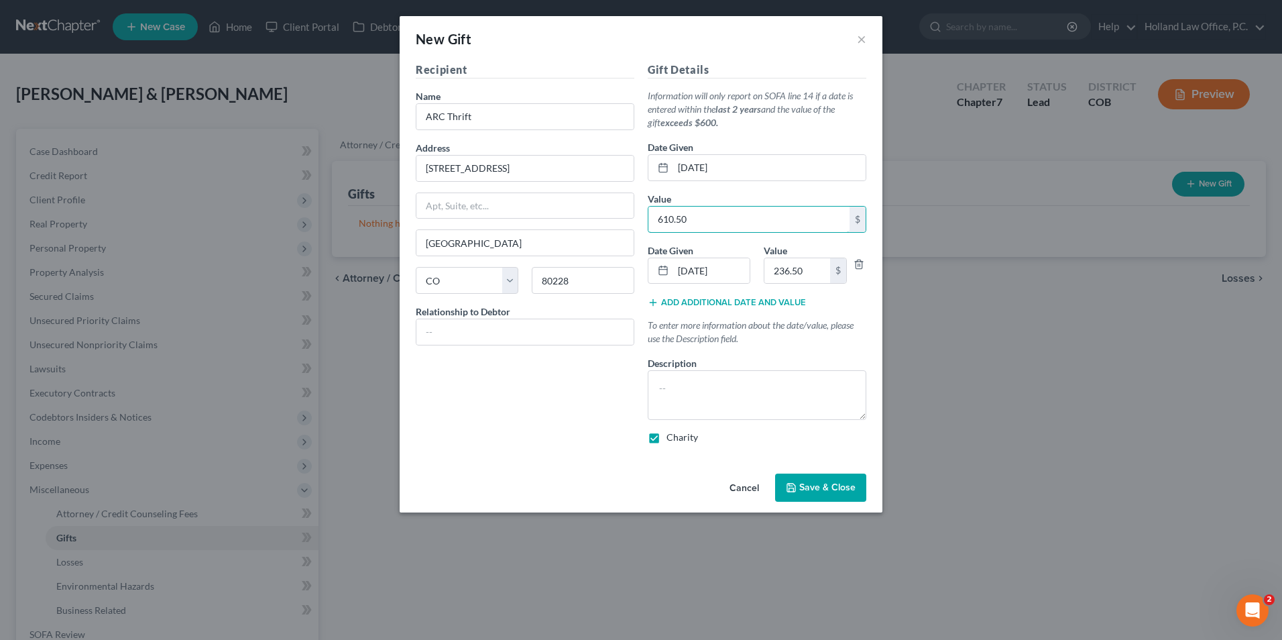
type input "610.50"
click at [833, 487] on span "Save & Close" at bounding box center [827, 486] width 56 height 11
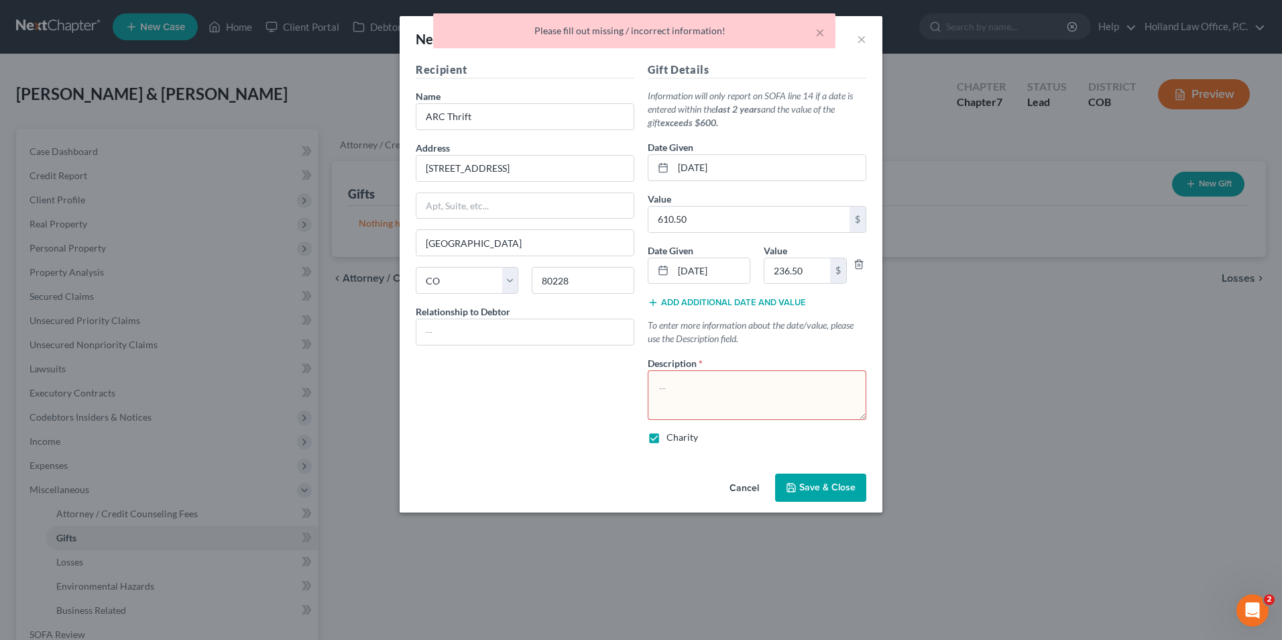
click at [718, 382] on textarea at bounding box center [757, 395] width 219 height 50
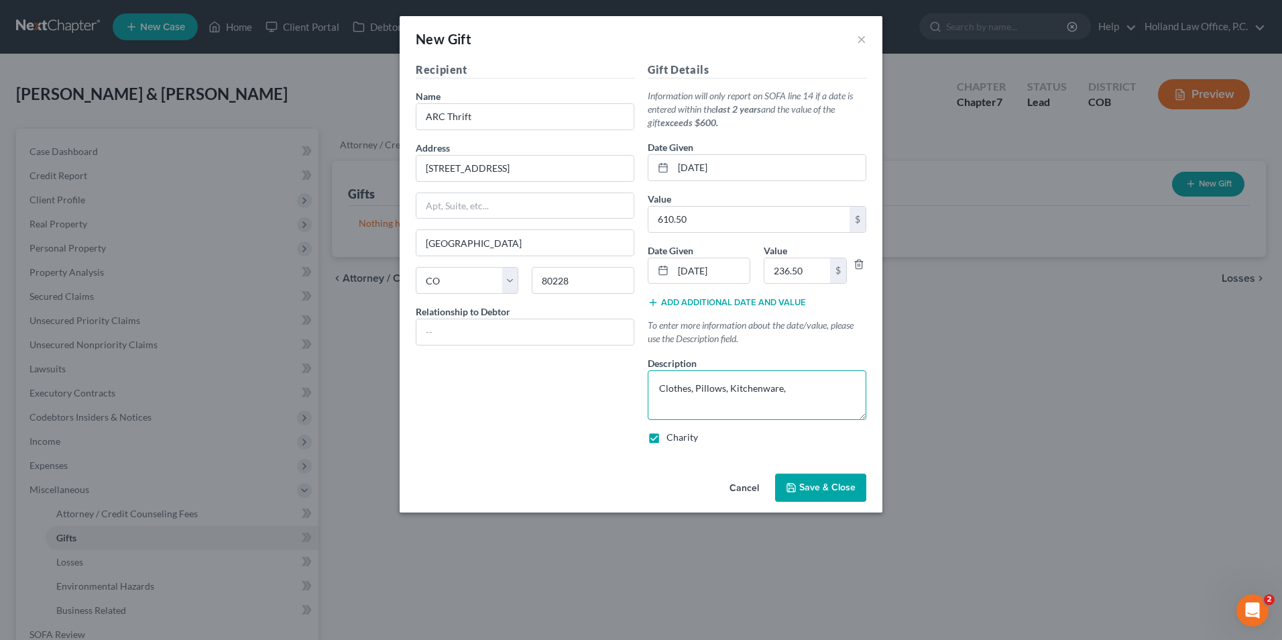
click at [794, 392] on textarea "Clothes, Pillows, Kitchenware," at bounding box center [757, 395] width 219 height 50
type textarea "Clothes, Pillows, Kitchenware,"
click at [822, 483] on span "Save & Close" at bounding box center [827, 486] width 56 height 11
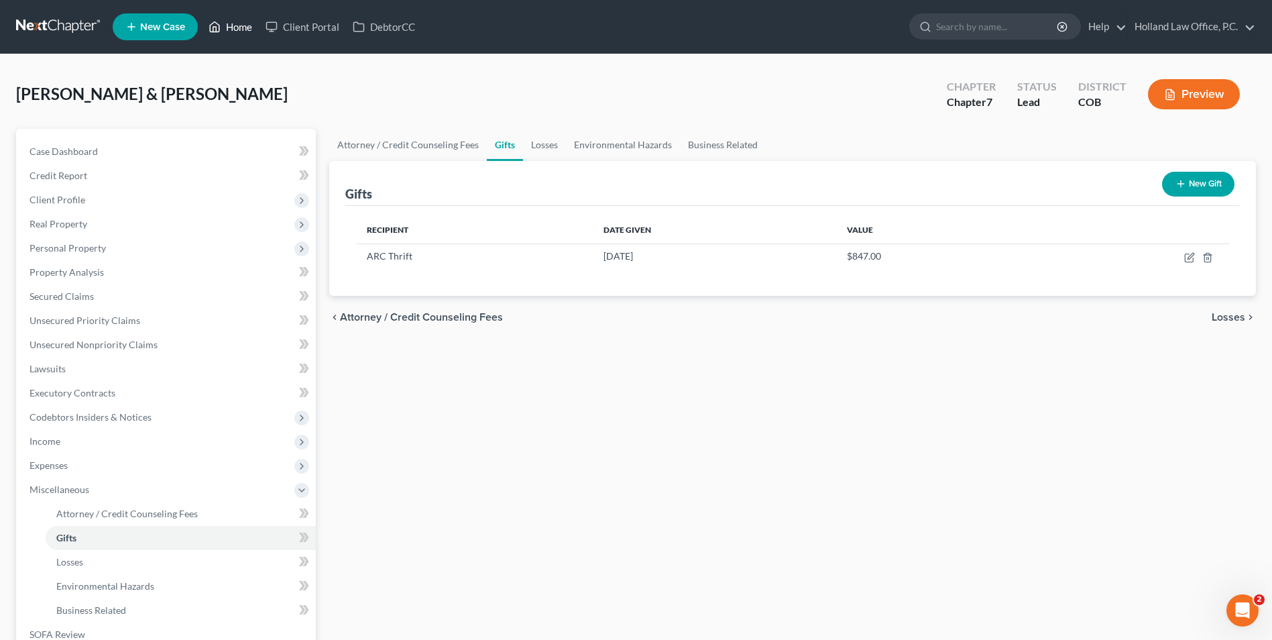
click at [210, 23] on icon at bounding box center [214, 27] width 12 height 16
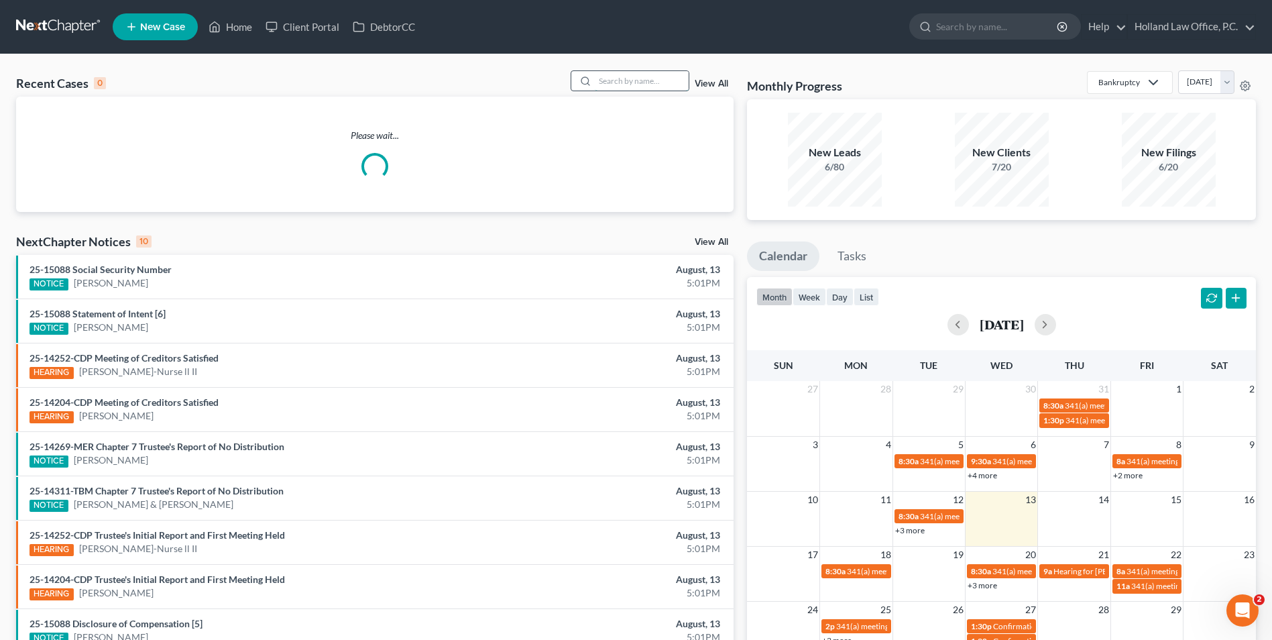
click at [613, 78] on input "search" at bounding box center [642, 80] width 94 height 19
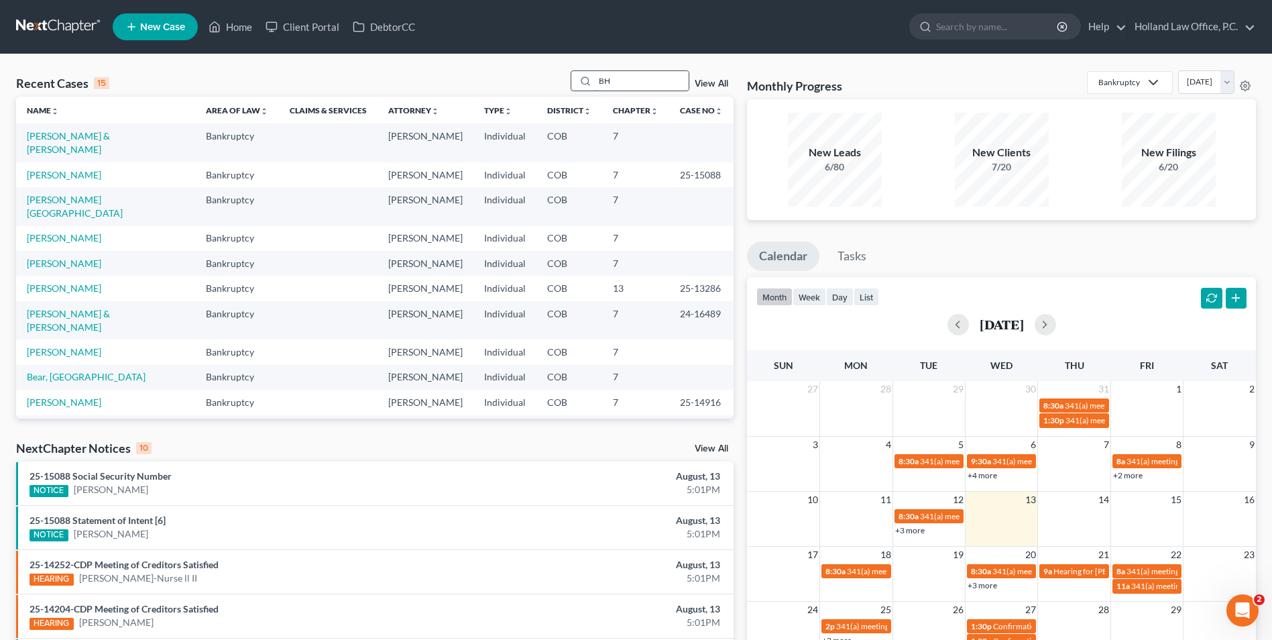
type input "B"
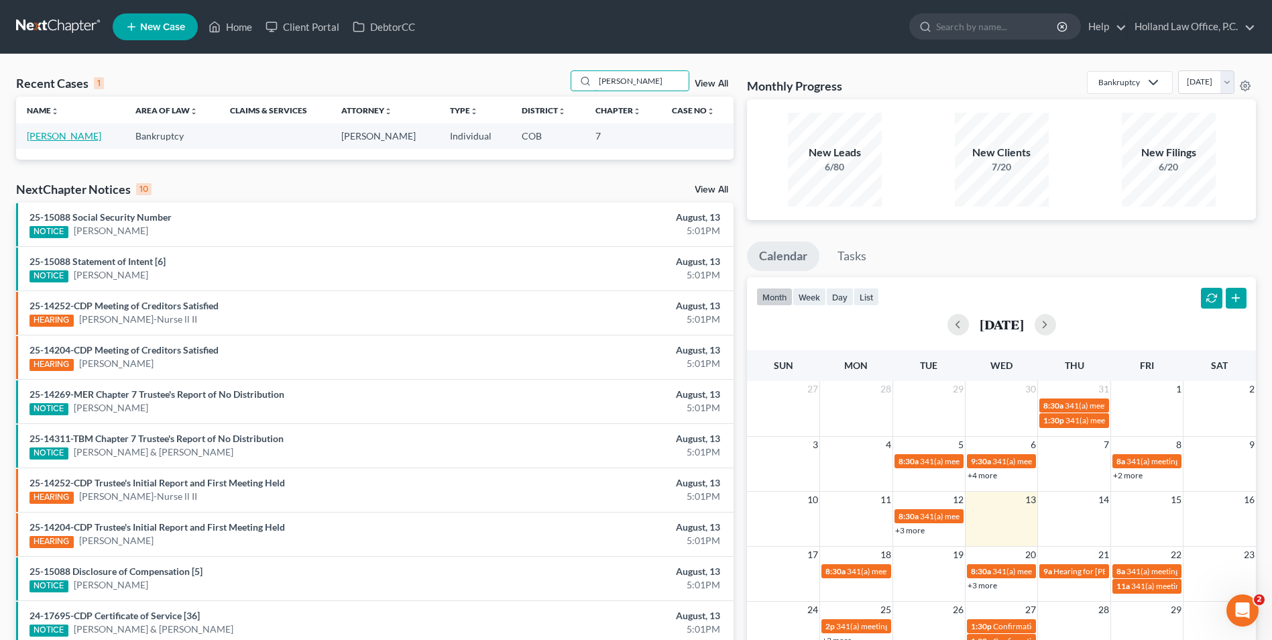
type input "[PERSON_NAME]"
click at [64, 132] on link "[PERSON_NAME]" at bounding box center [64, 135] width 74 height 11
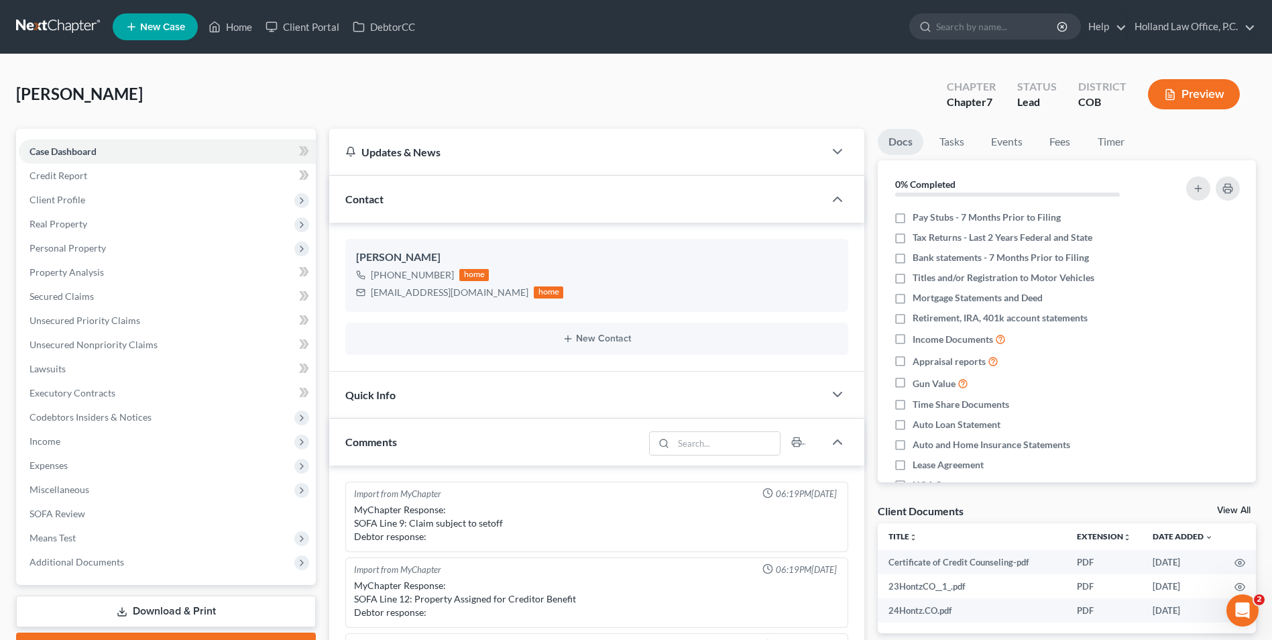
scroll to position [447, 0]
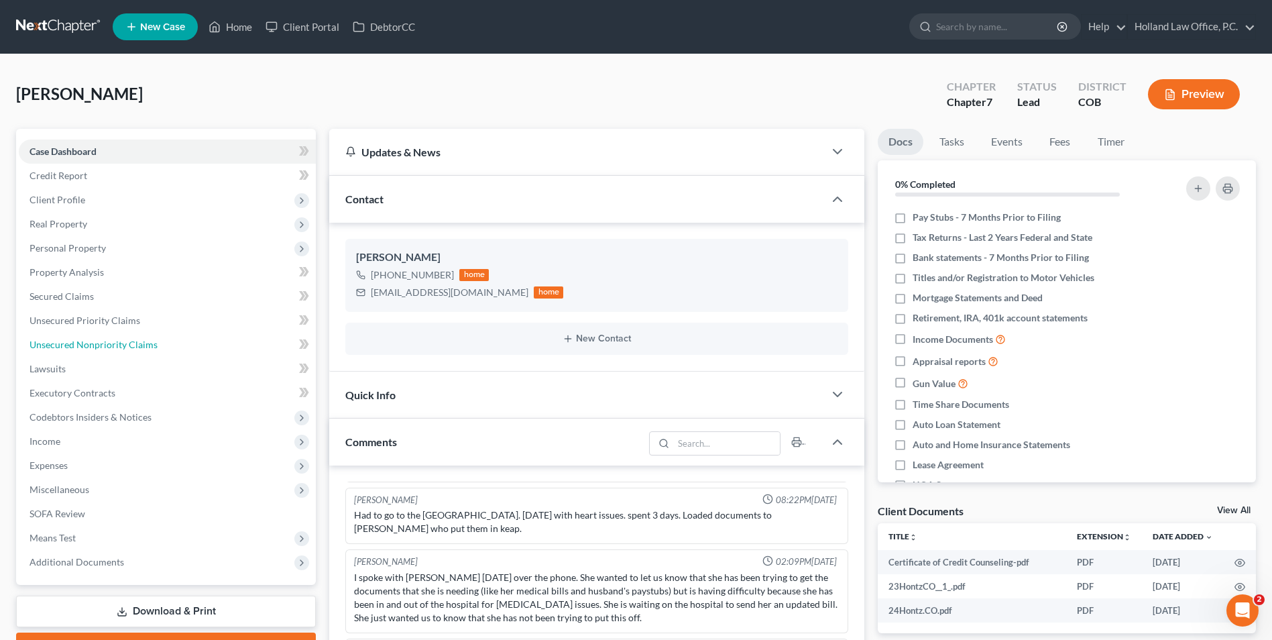
drag, startPoint x: 107, startPoint y: 346, endPoint x: 644, endPoint y: 365, distance: 538.0
click at [107, 346] on span "Unsecured Nonpriority Claims" at bounding box center [93, 344] width 128 height 11
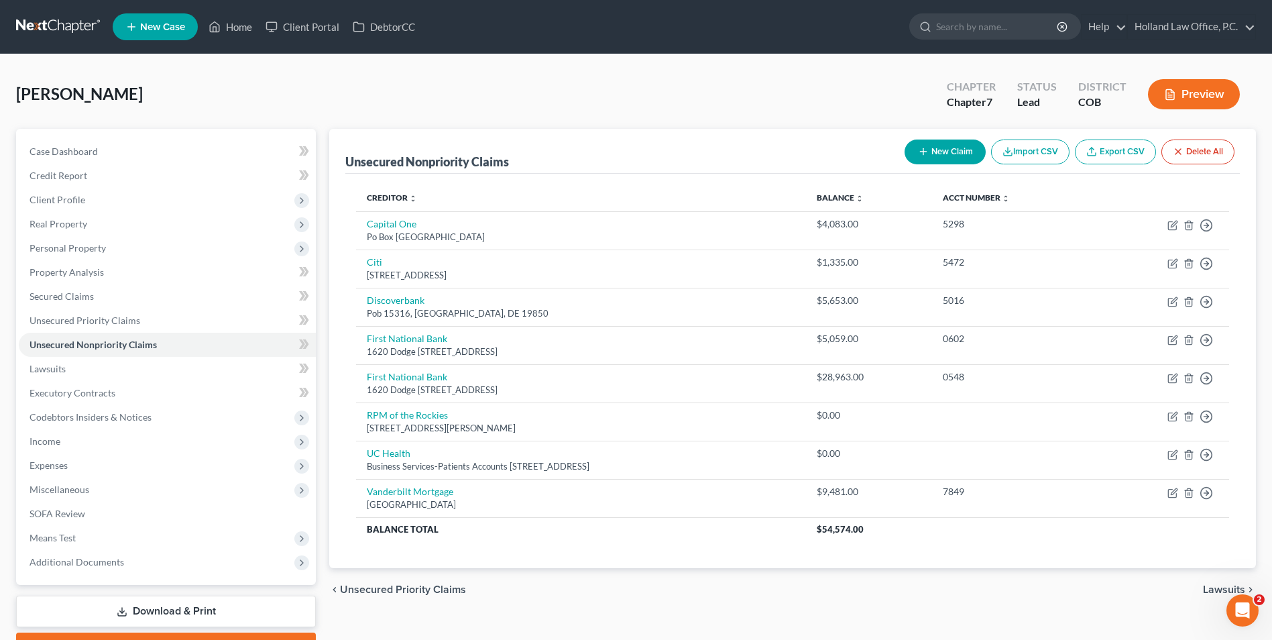
click at [935, 152] on button "New Claim" at bounding box center [944, 151] width 81 height 25
select select "0"
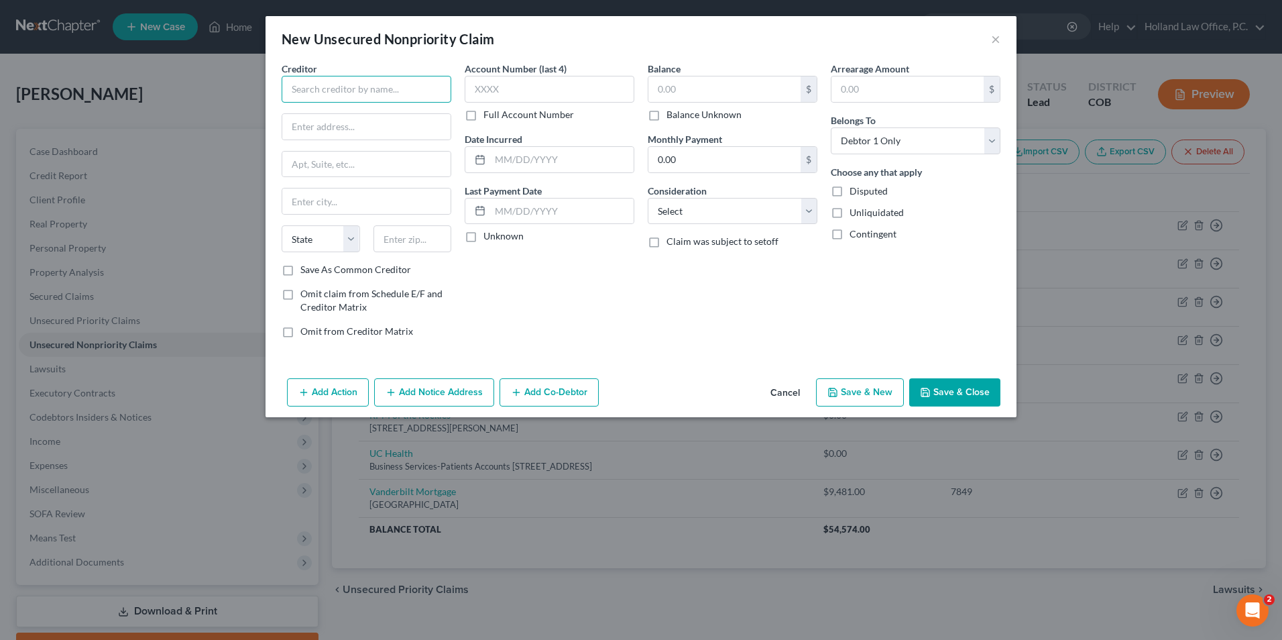
click at [330, 88] on input "text" at bounding box center [367, 89] width 170 height 27
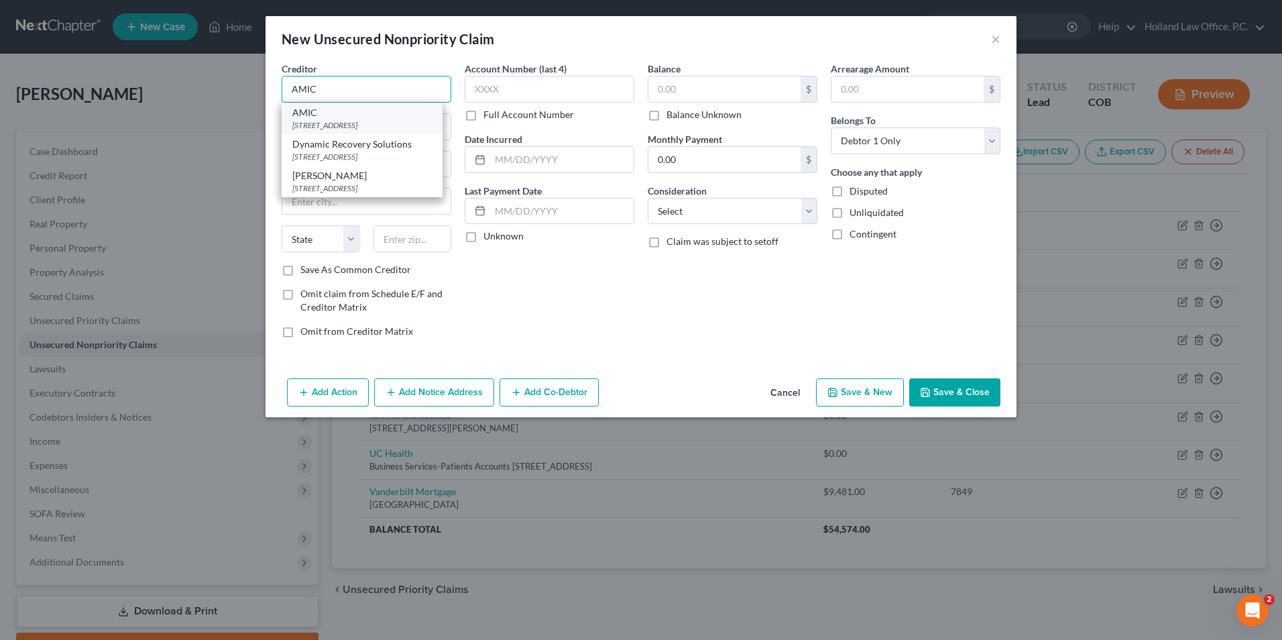
type input "AMIC"
click at [337, 123] on div "[STREET_ADDRESS]" at bounding box center [361, 124] width 139 height 11
type input "PO Box 3190"
type input "[GEOGRAPHIC_DATA]"
select select "36"
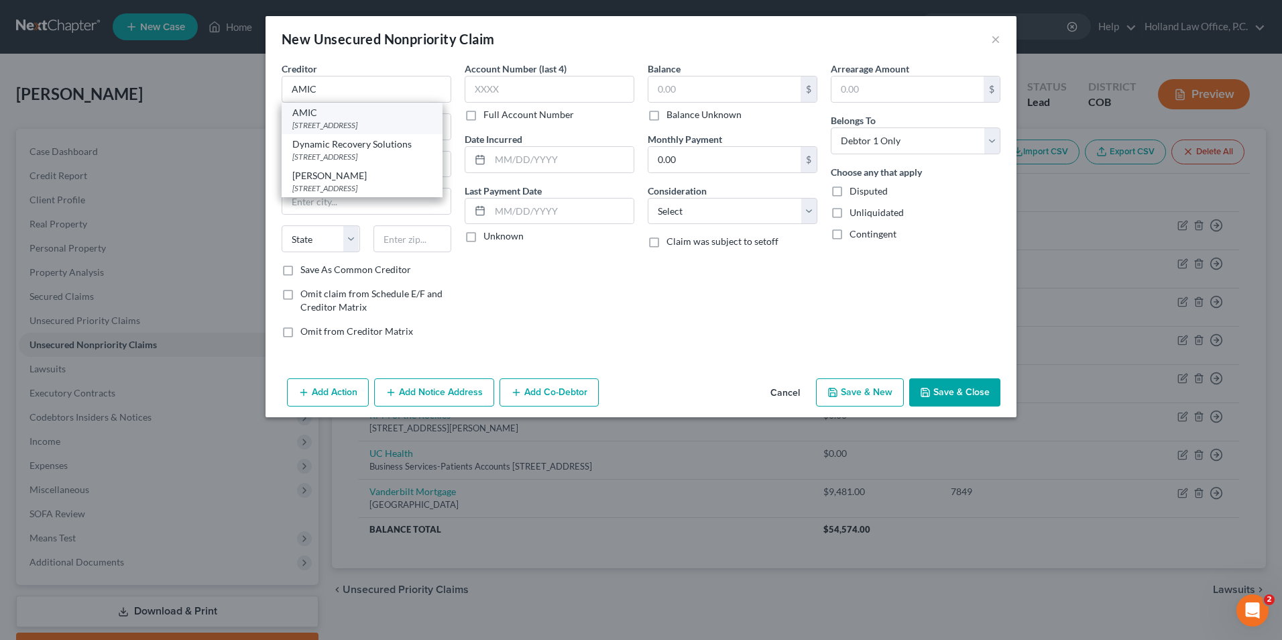
type input "43016"
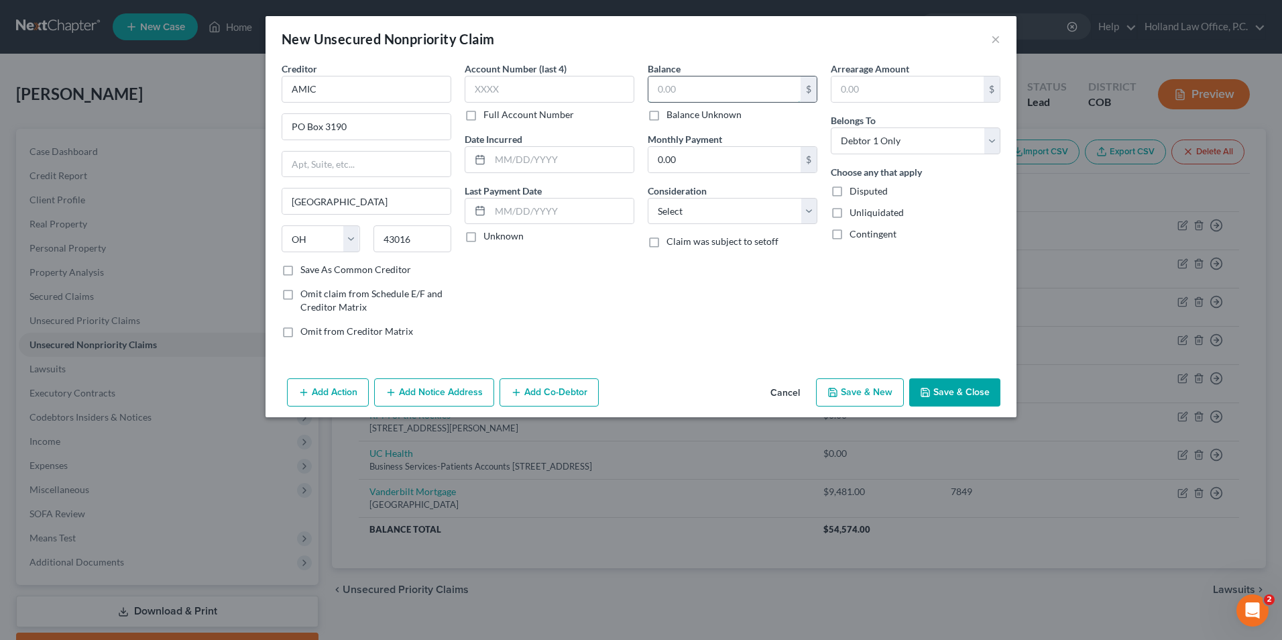
click at [695, 90] on input "text" at bounding box center [724, 88] width 152 height 25
type input "485.93"
click at [697, 223] on select "Select Cable / Satellite Services Collection Agency Credit Card Debt Debt Couns…" at bounding box center [733, 211] width 170 height 27
select select "9"
click at [648, 198] on select "Select Cable / Satellite Services Collection Agency Credit Card Debt Debt Couns…" at bounding box center [733, 211] width 170 height 27
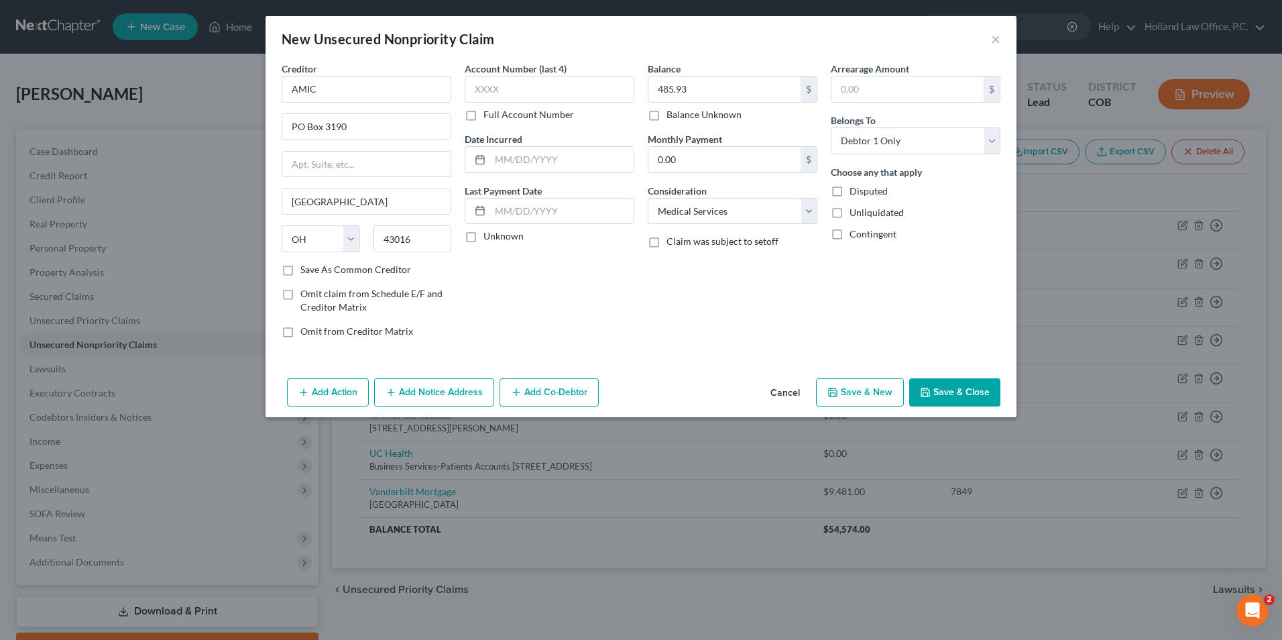
click at [954, 402] on button "Save & Close" at bounding box center [954, 392] width 91 height 28
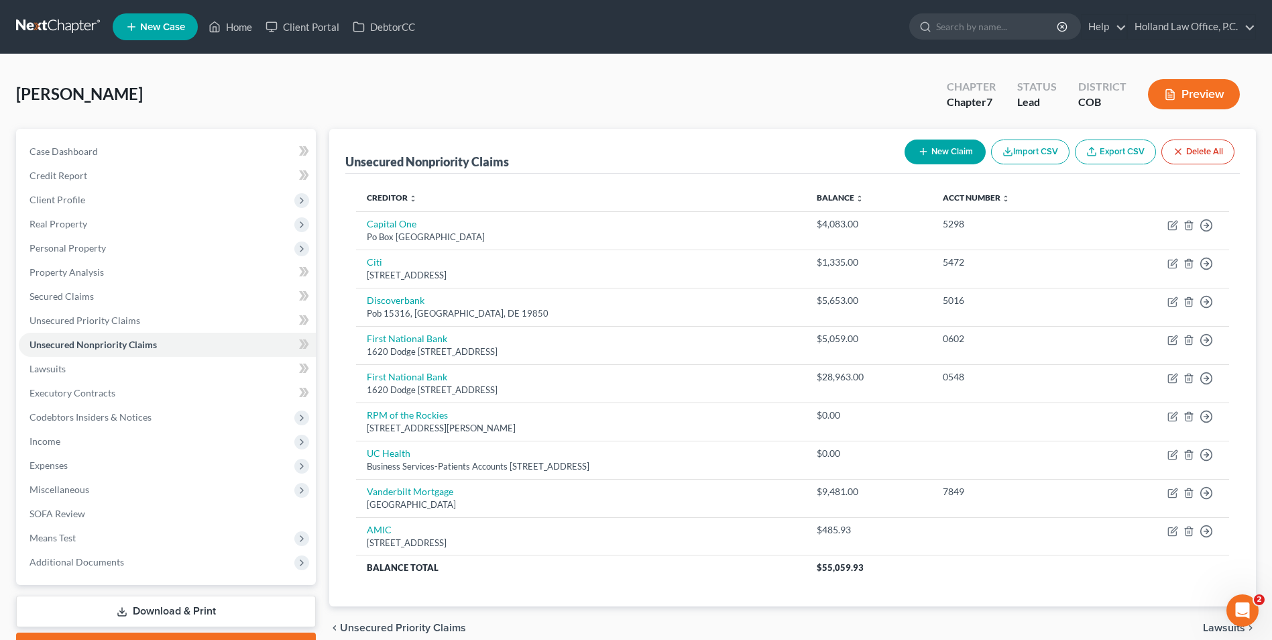
click at [953, 160] on button "New Claim" at bounding box center [944, 151] width 81 height 25
select select "0"
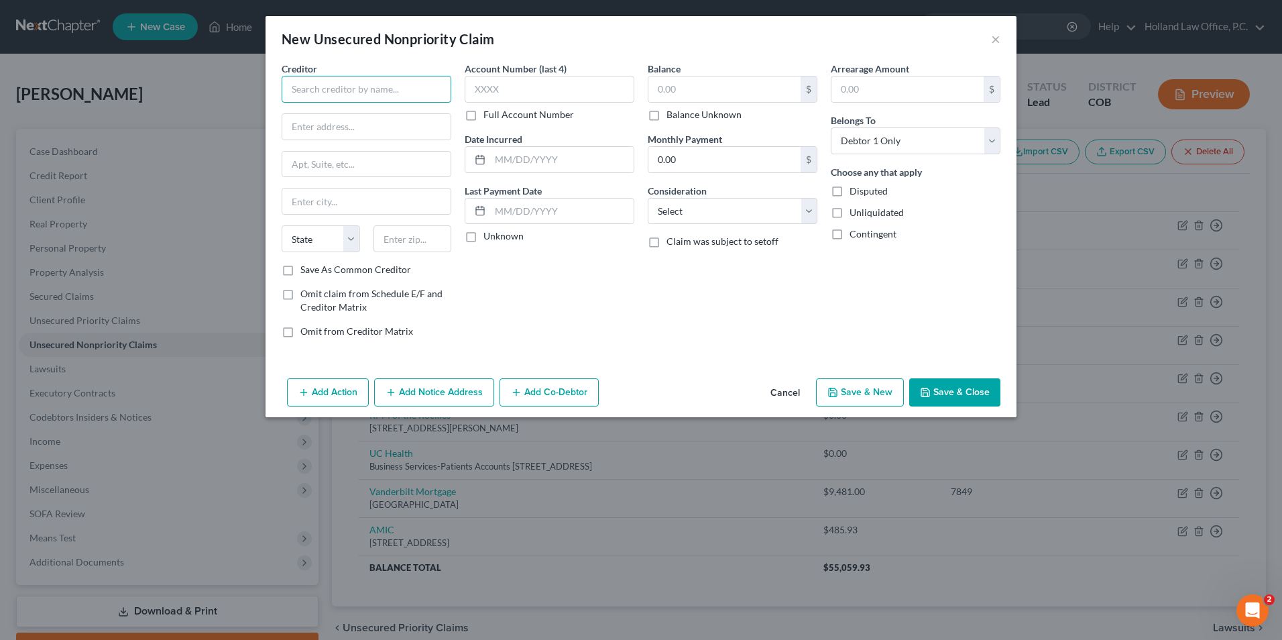
click at [362, 92] on input "text" at bounding box center [367, 89] width 170 height 27
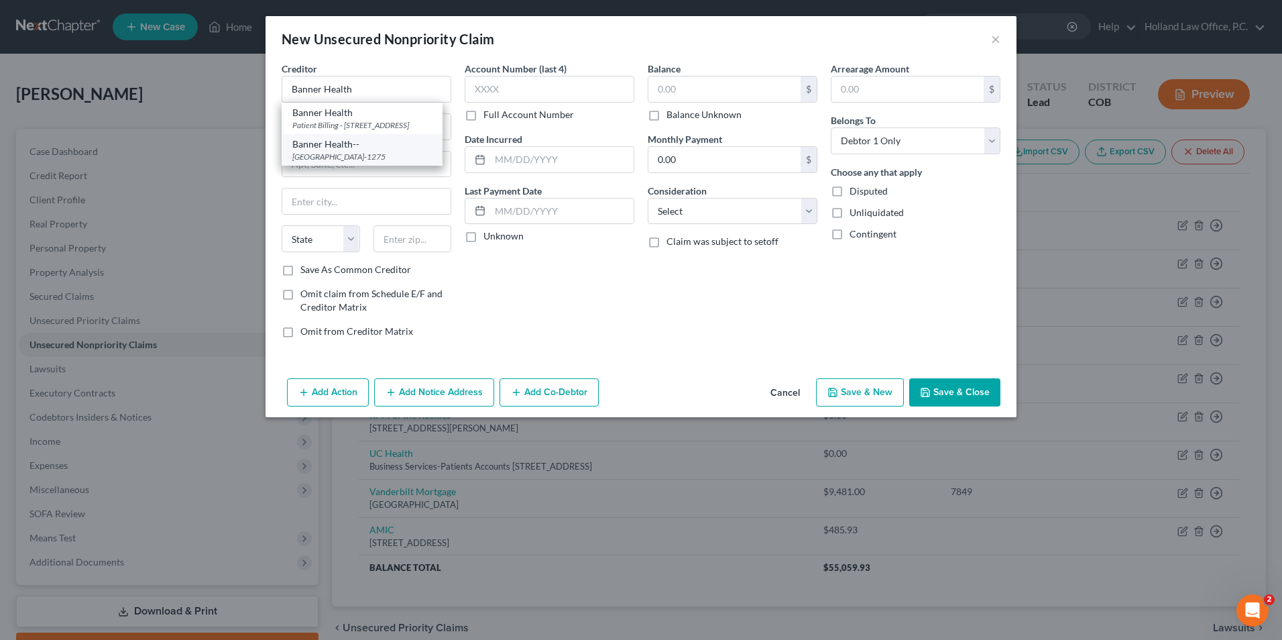
click at [355, 162] on div "[GEOGRAPHIC_DATA]-1275" at bounding box center [361, 156] width 139 height 11
type input "Banner Health--"
type input "PO Box 741275"
type input "[GEOGRAPHIC_DATA]"
select select "4"
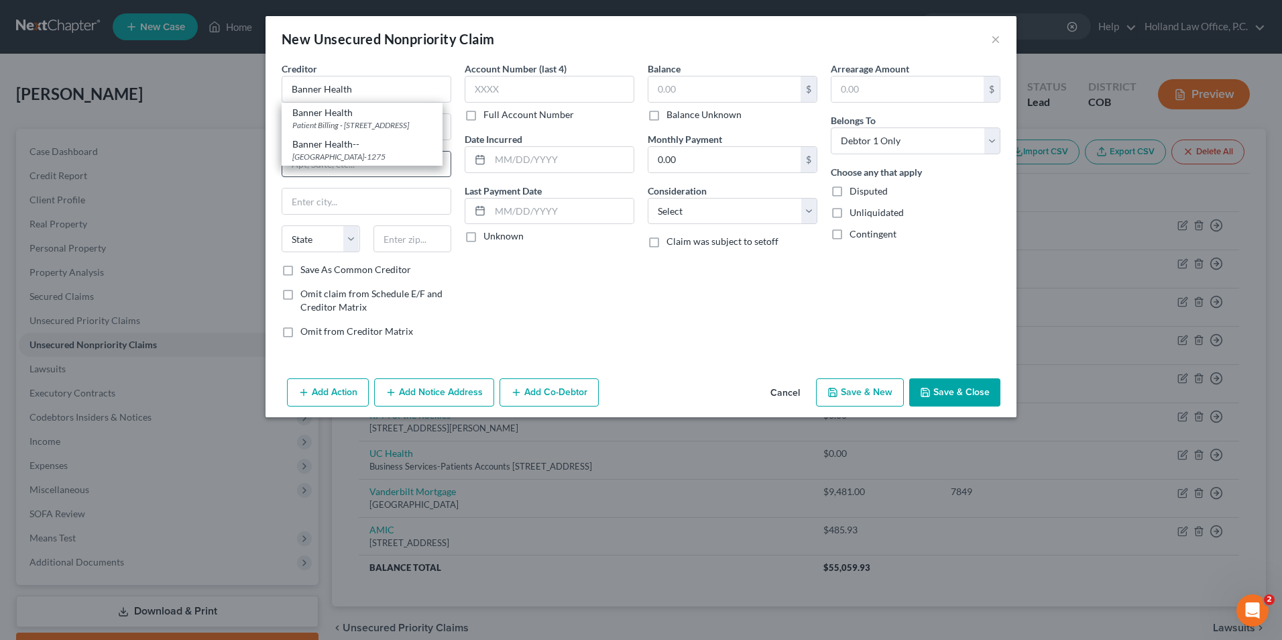
type input "90074-1275"
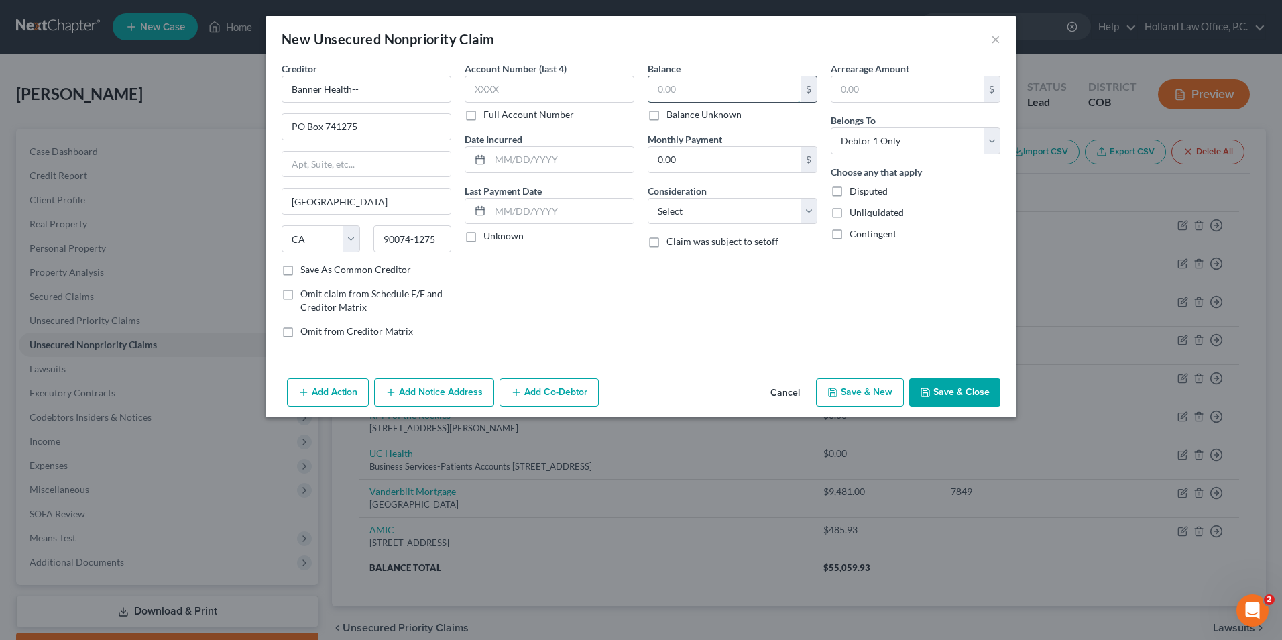
click at [674, 93] on input "text" at bounding box center [724, 88] width 152 height 25
click at [666, 93] on input "text" at bounding box center [724, 88] width 152 height 25
type input "530.68"
click at [687, 210] on select "Select Cable / Satellite Services Collection Agency Credit Card Debt Debt Couns…" at bounding box center [733, 211] width 170 height 27
select select "9"
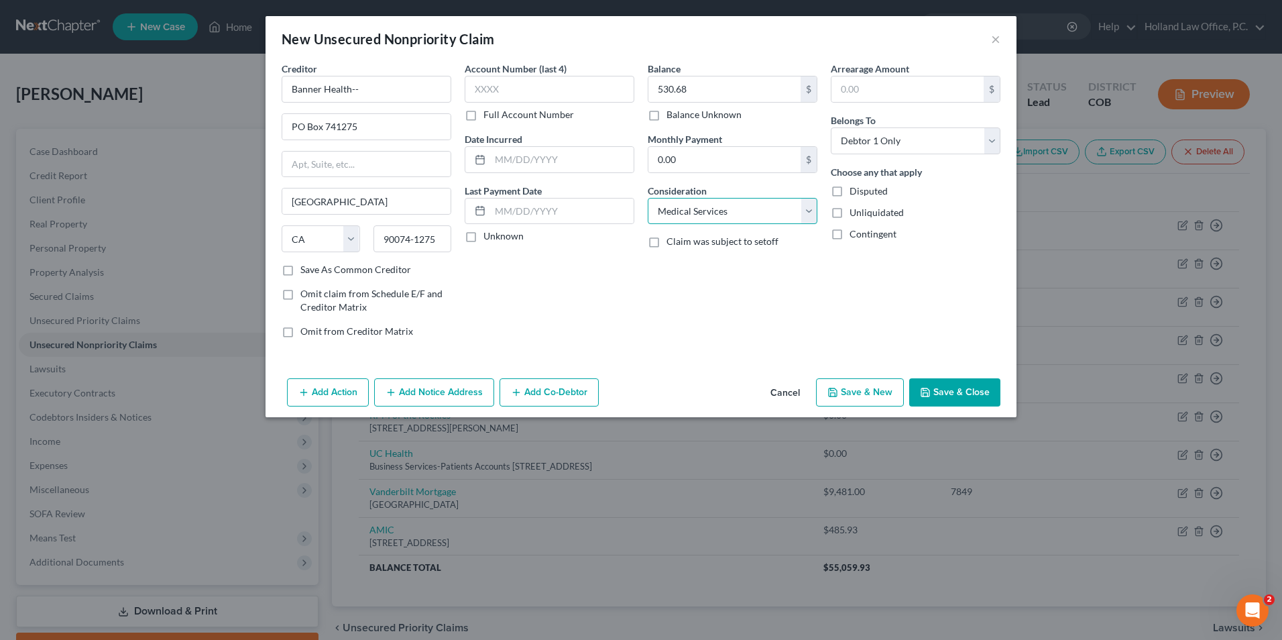
click at [648, 198] on select "Select Cable / Satellite Services Collection Agency Credit Card Debt Debt Couns…" at bounding box center [733, 211] width 170 height 27
click at [965, 389] on button "Save & Close" at bounding box center [954, 392] width 91 height 28
